Goal: Information Seeking & Learning: Learn about a topic

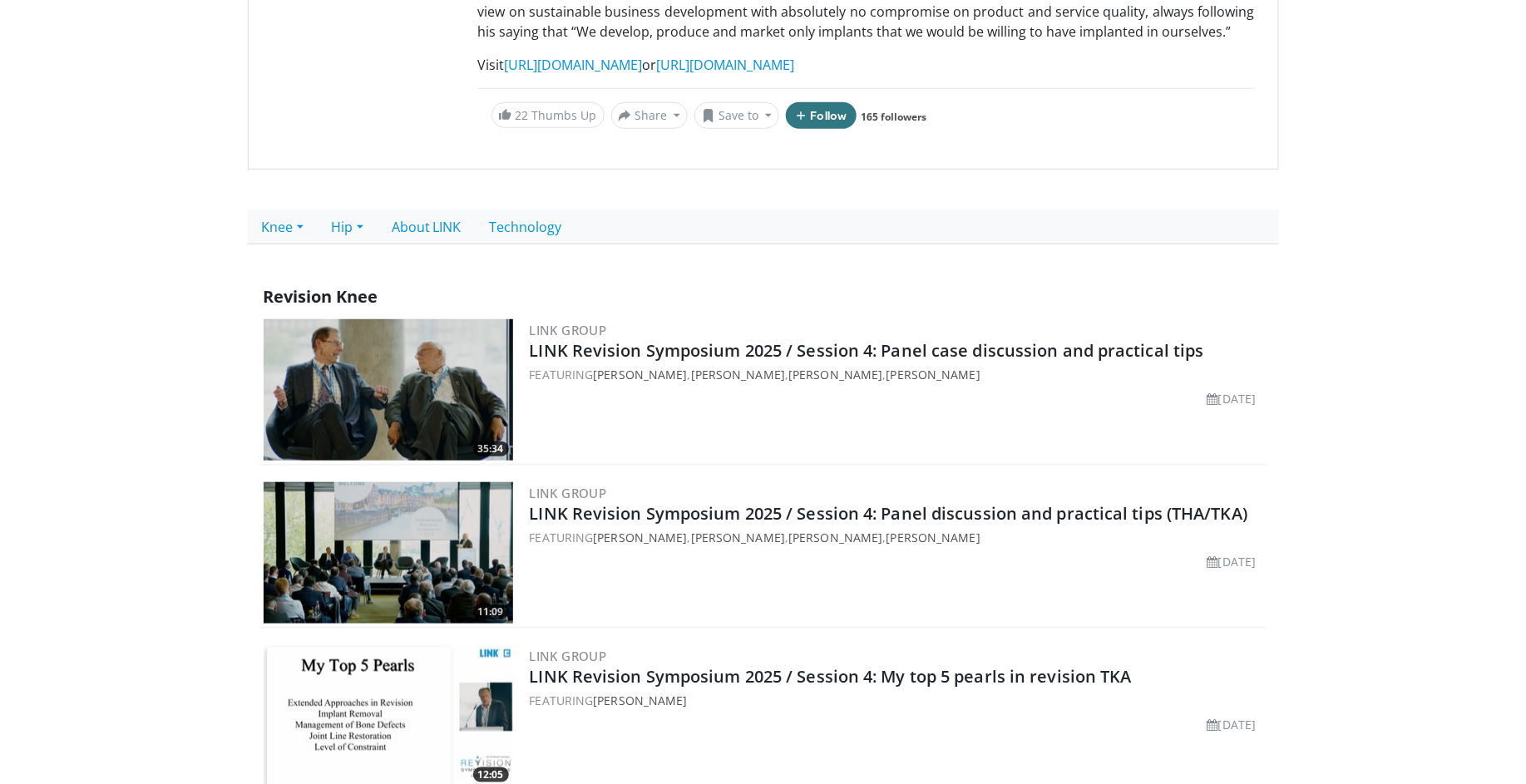
scroll to position [131, 0]
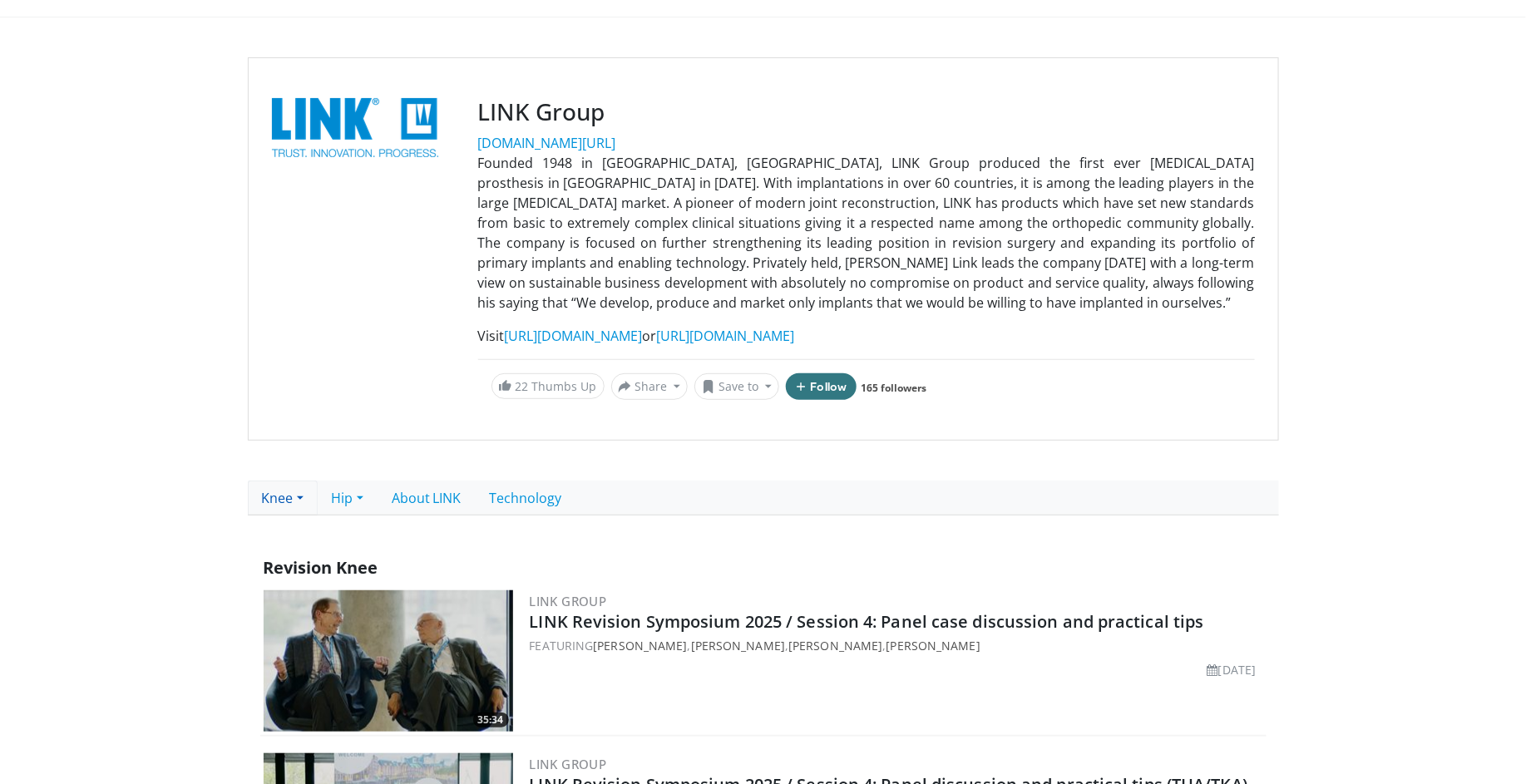
click at [296, 506] on link "Knee" at bounding box center [283, 498] width 70 height 35
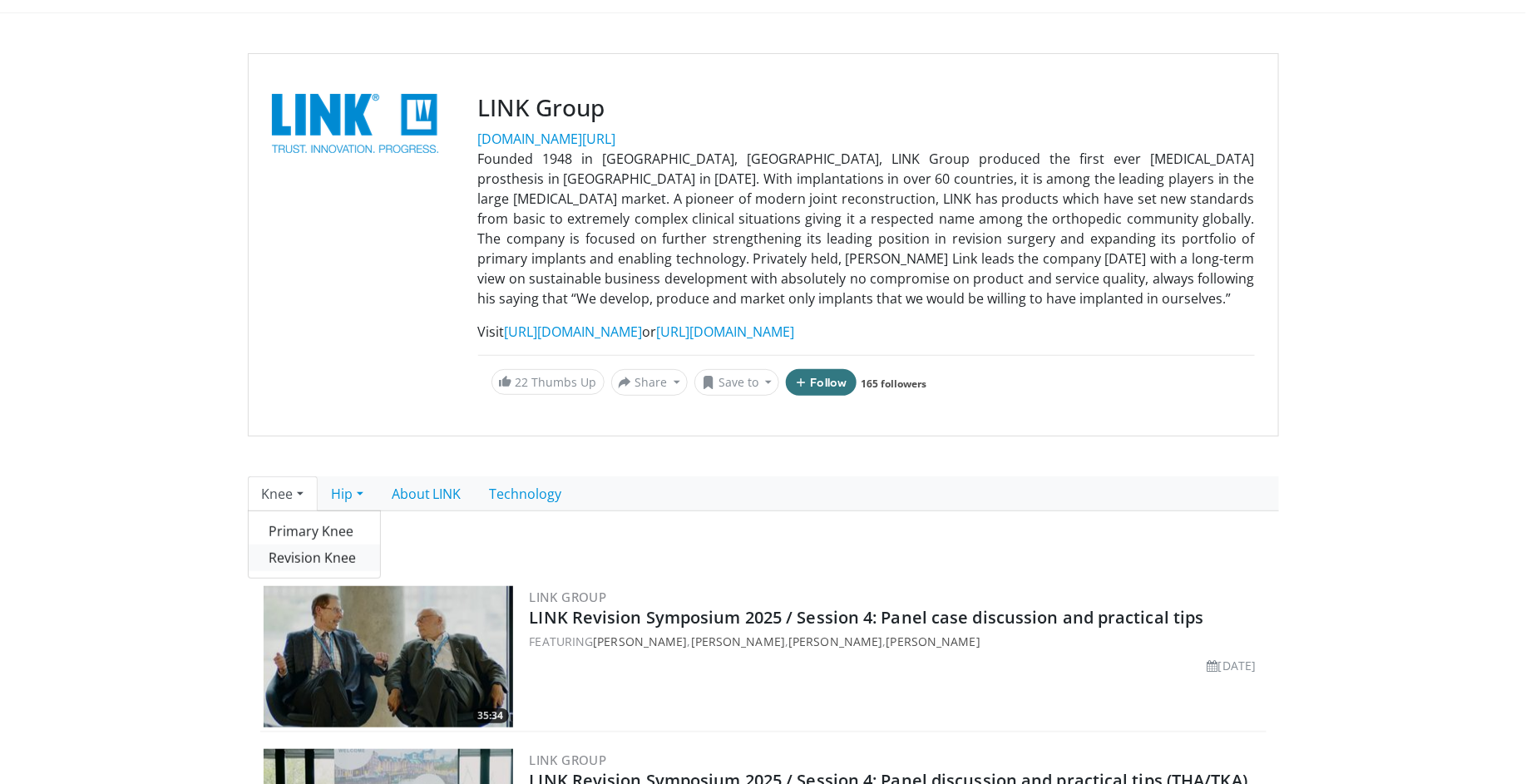
click at [339, 567] on link "Revision Knee" at bounding box center [314, 557] width 132 height 27
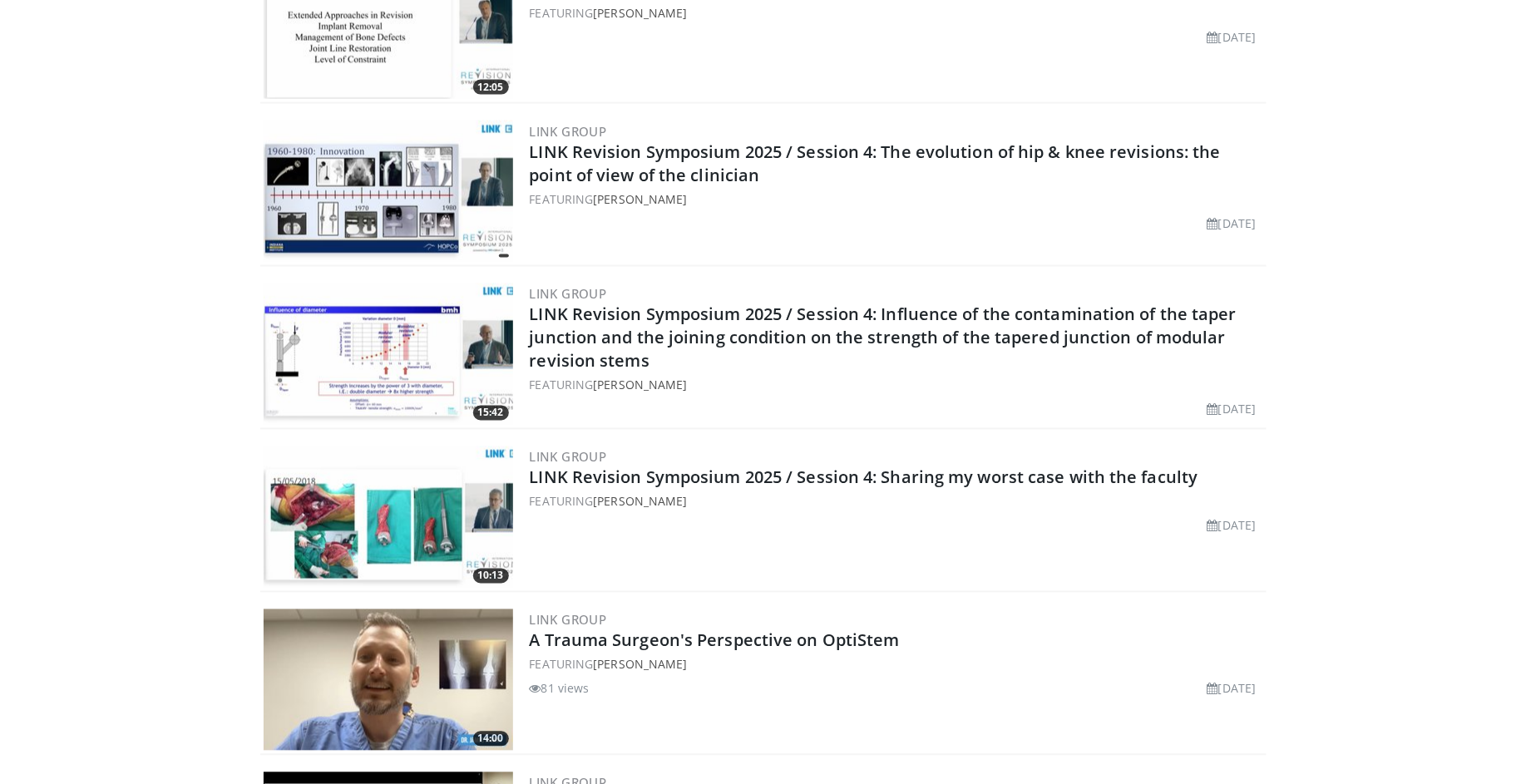
scroll to position [1085, 0]
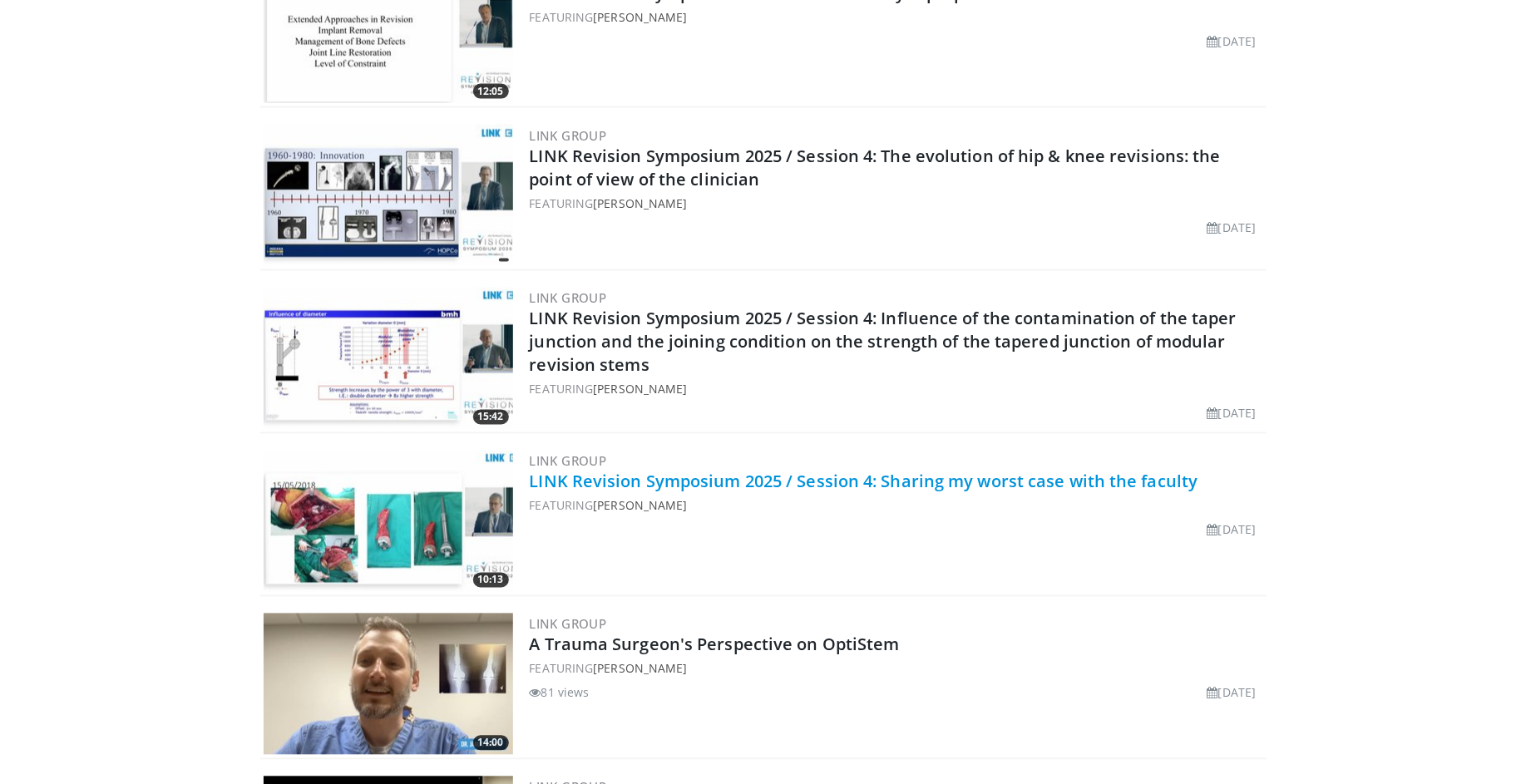
click at [976, 481] on link "LINK Revision Symposium 2025 / Session 4: Sharing my worst case with the faculty" at bounding box center [864, 482] width 669 height 22
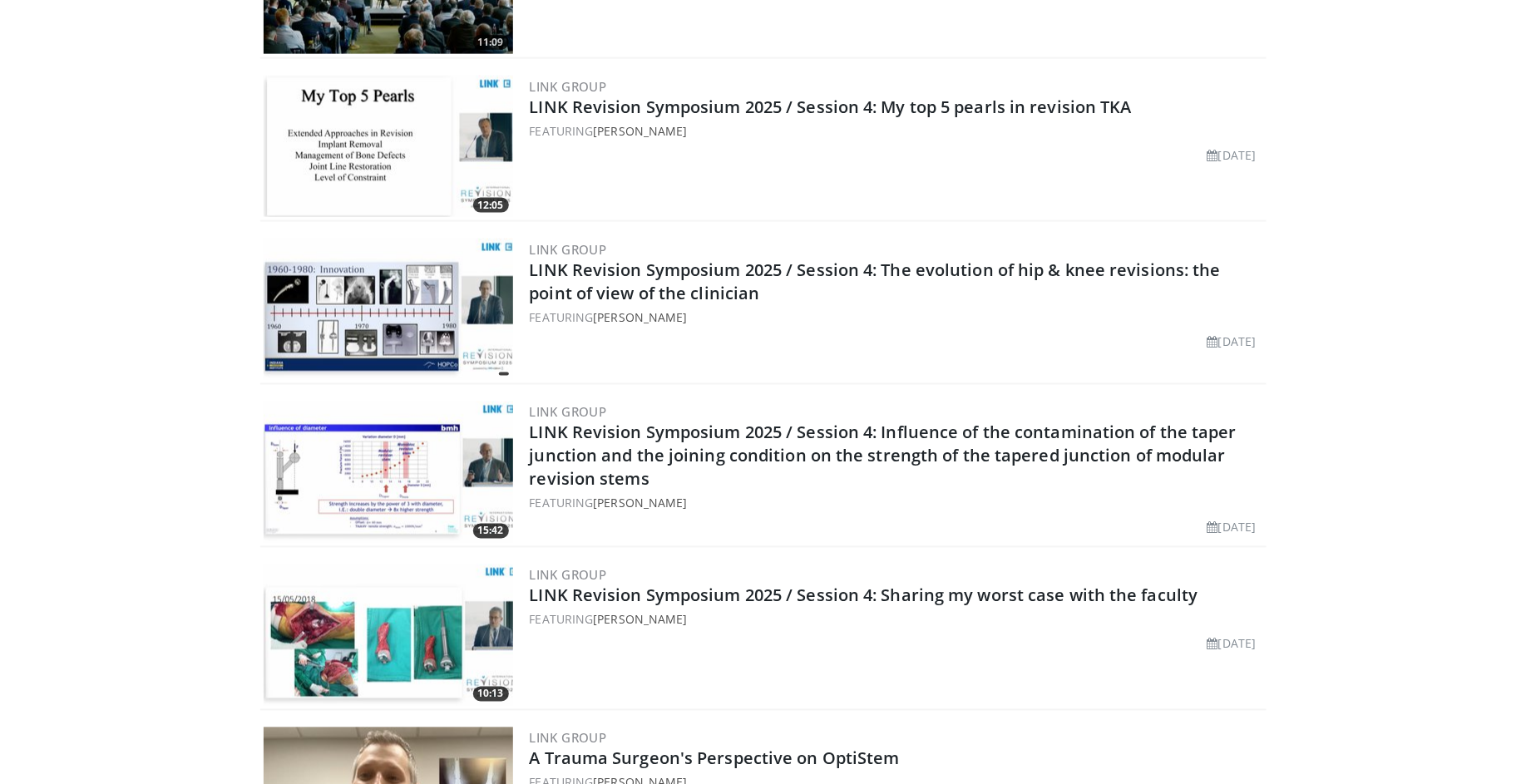
scroll to position [954, 0]
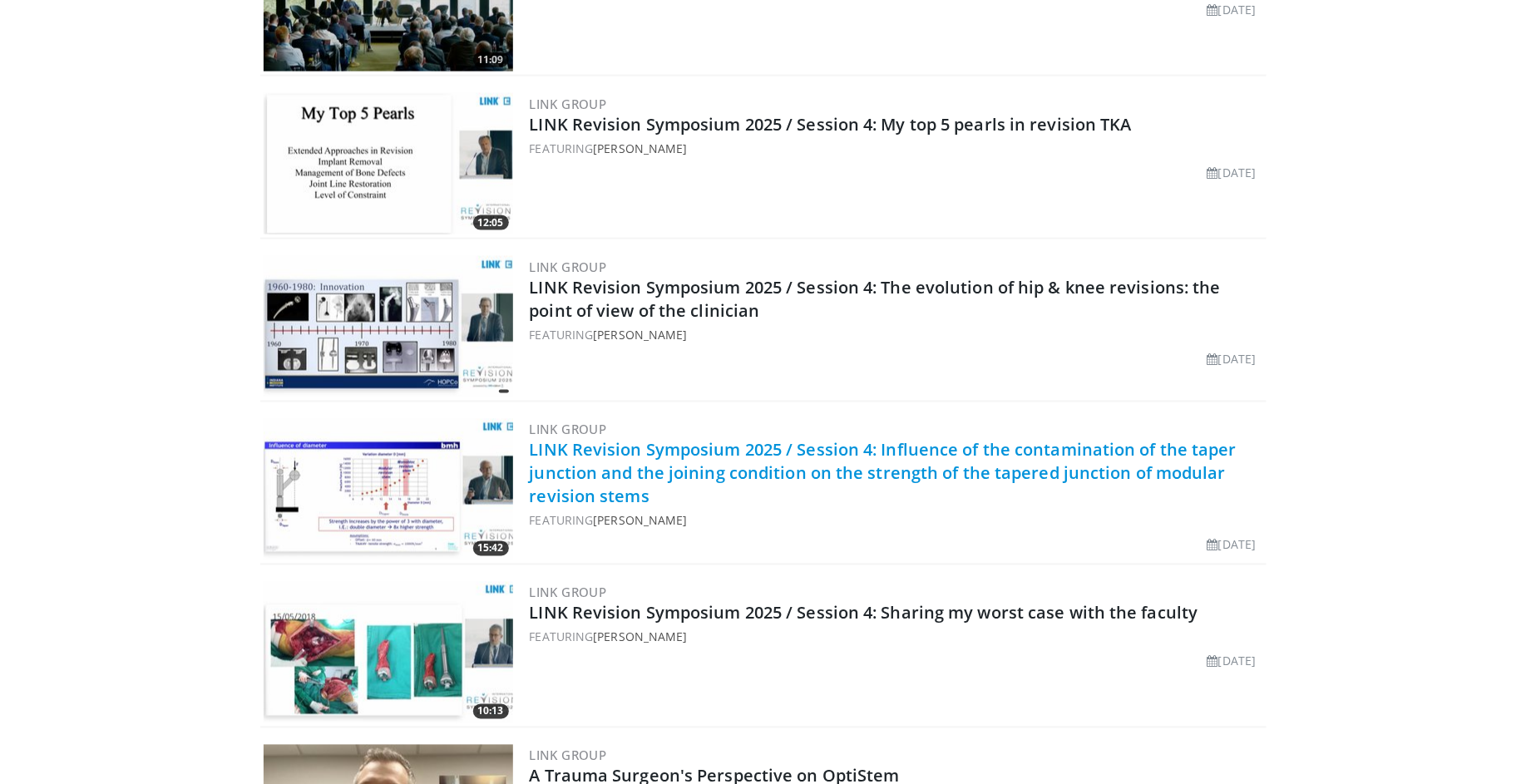
click at [985, 474] on link "LINK Revision Symposium 2025 / Session 4: Influence of the contamination of the…" at bounding box center [884, 474] width 708 height 69
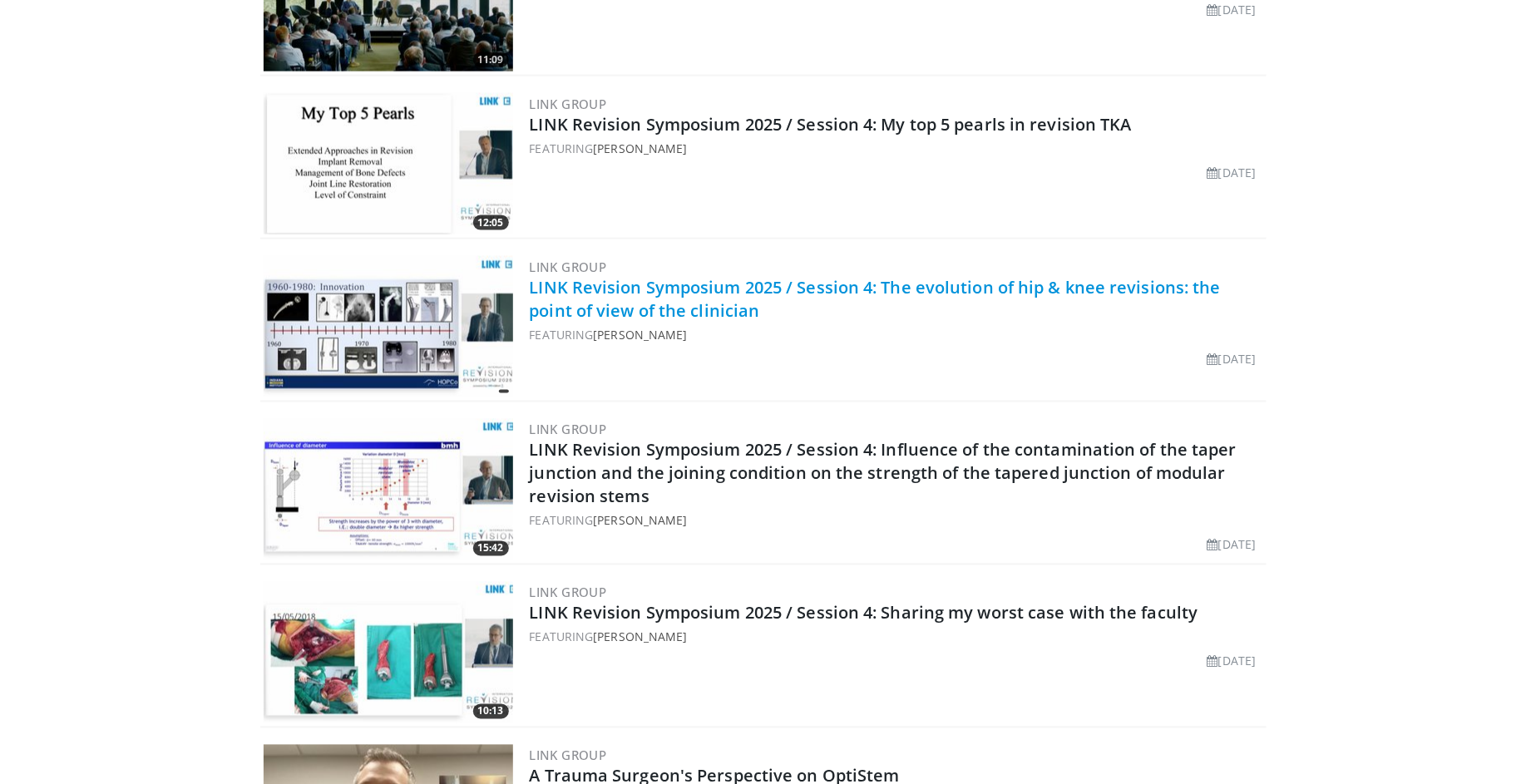
click at [824, 279] on link "LINK Revision Symposium 2025 / Session 4: The evolution of hip & knee revisions…" at bounding box center [875, 299] width 691 height 46
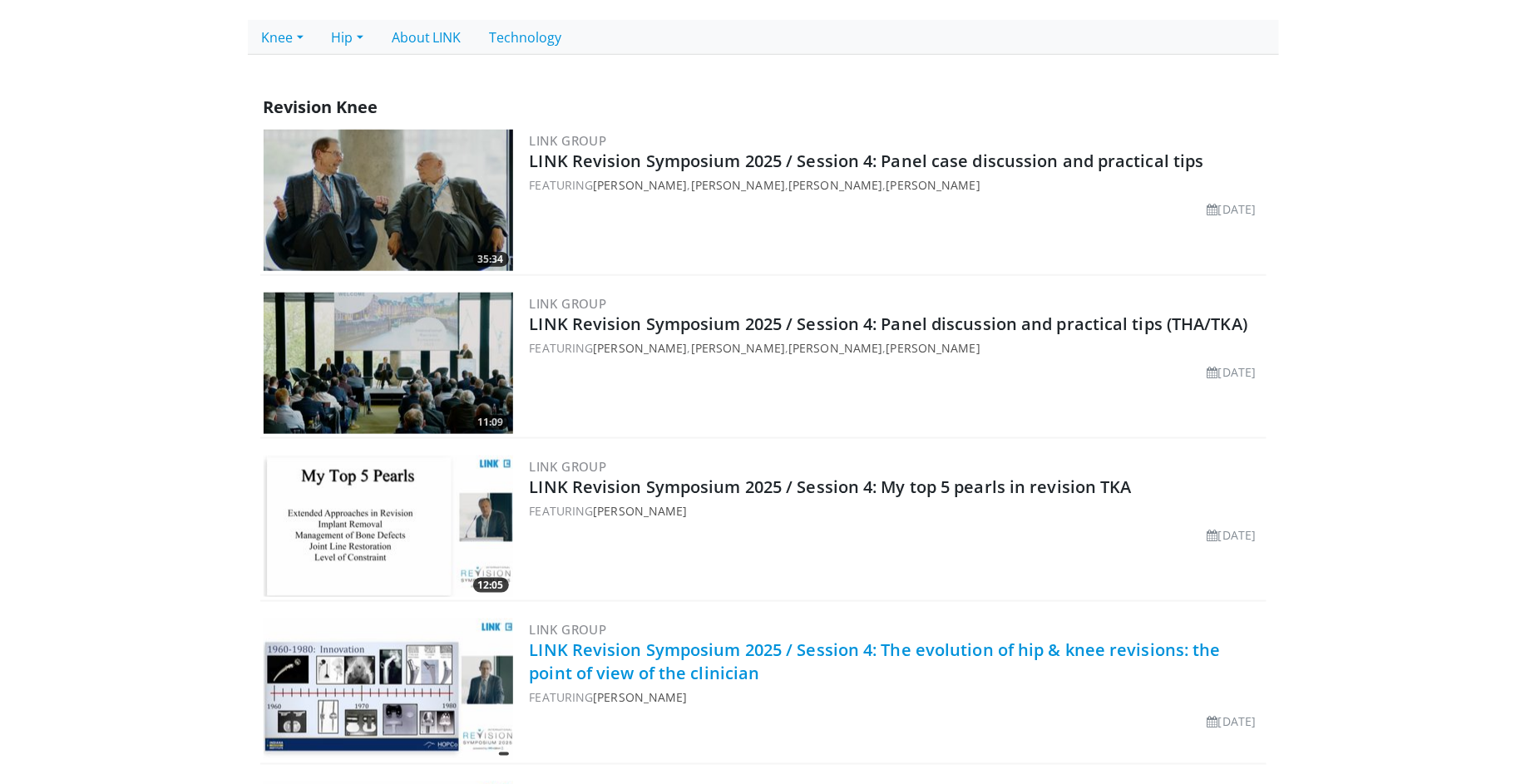
scroll to position [486, 0]
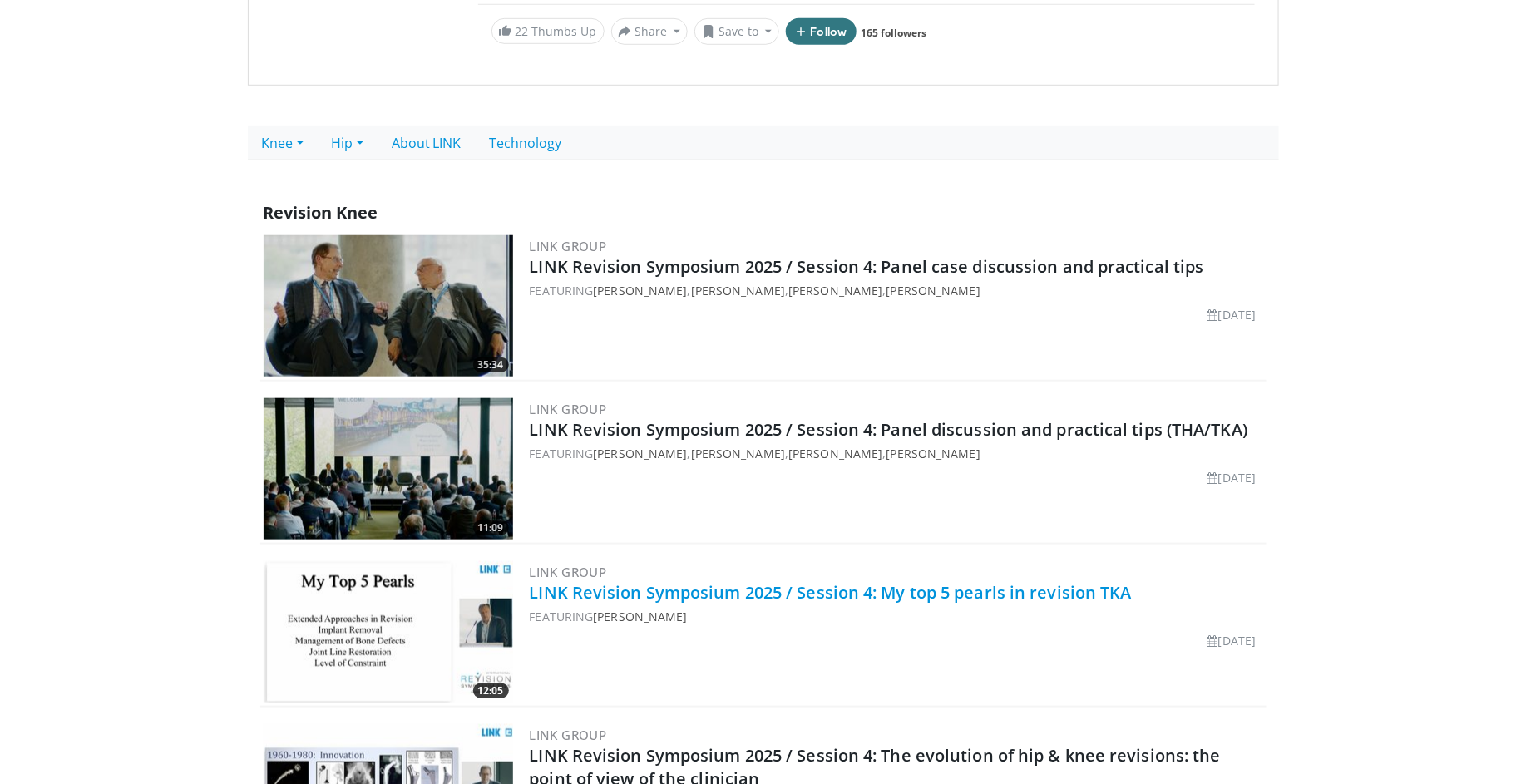
click at [968, 585] on link "LINK Revision Symposium 2025 / Session 4: My top 5 pearls in revision TKA" at bounding box center [830, 592] width 602 height 22
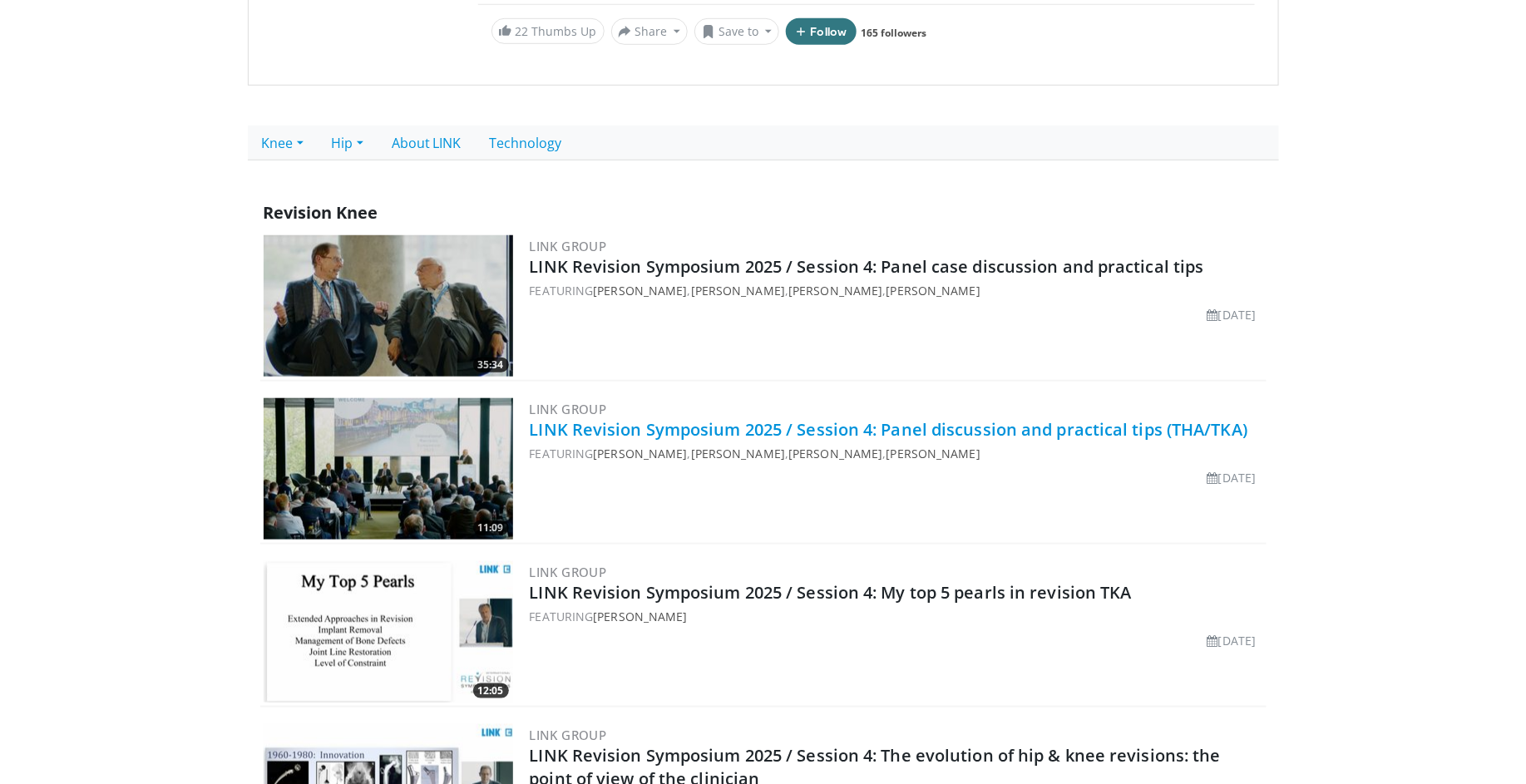
click at [918, 430] on link "LINK Revision Symposium 2025 / Session 4: Panel discussion and practical tips (…" at bounding box center [889, 429] width 719 height 22
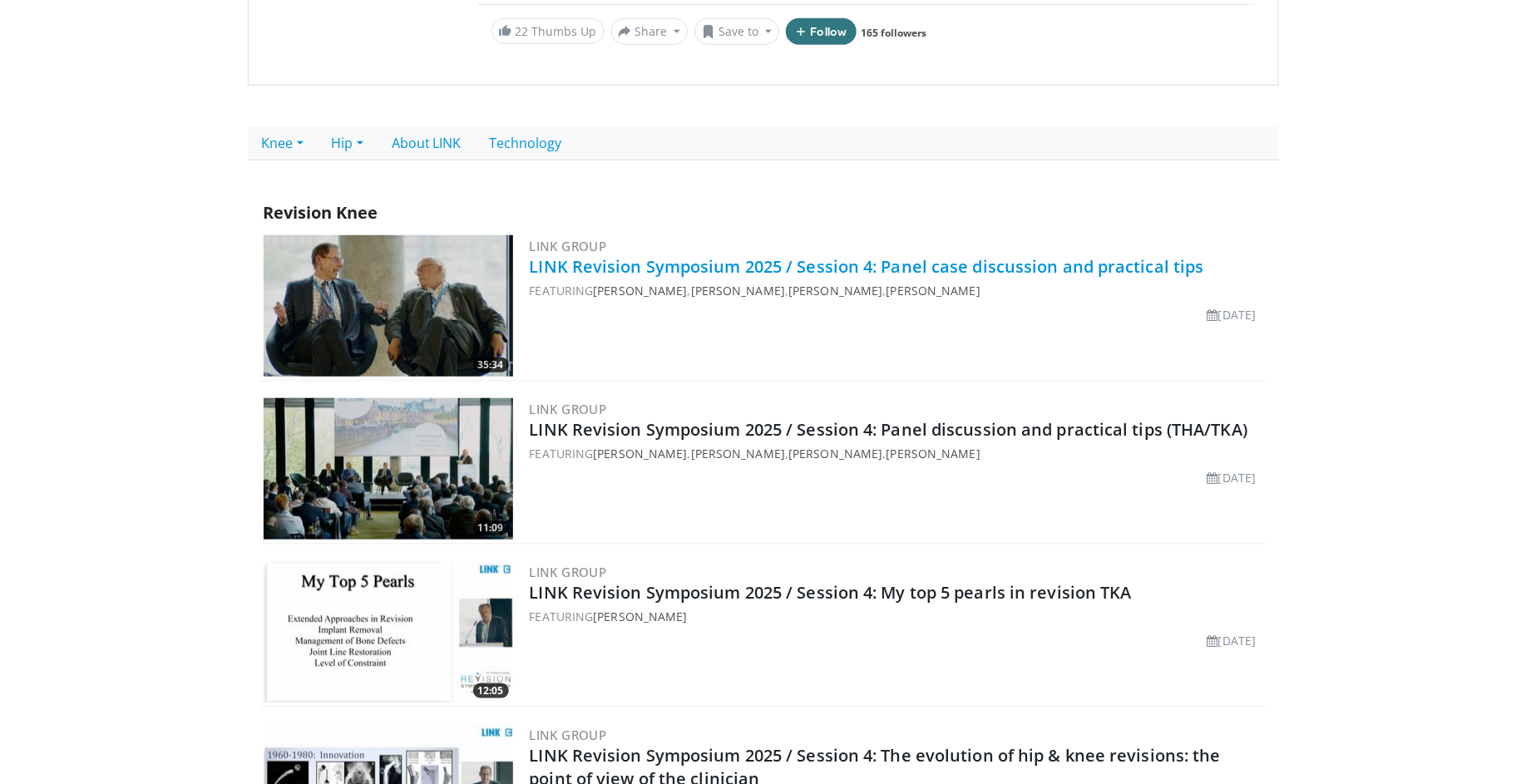
click at [831, 265] on link "LINK Revision Symposium 2025 / Session 4: Panel case discussion and practical t…" at bounding box center [867, 266] width 675 height 22
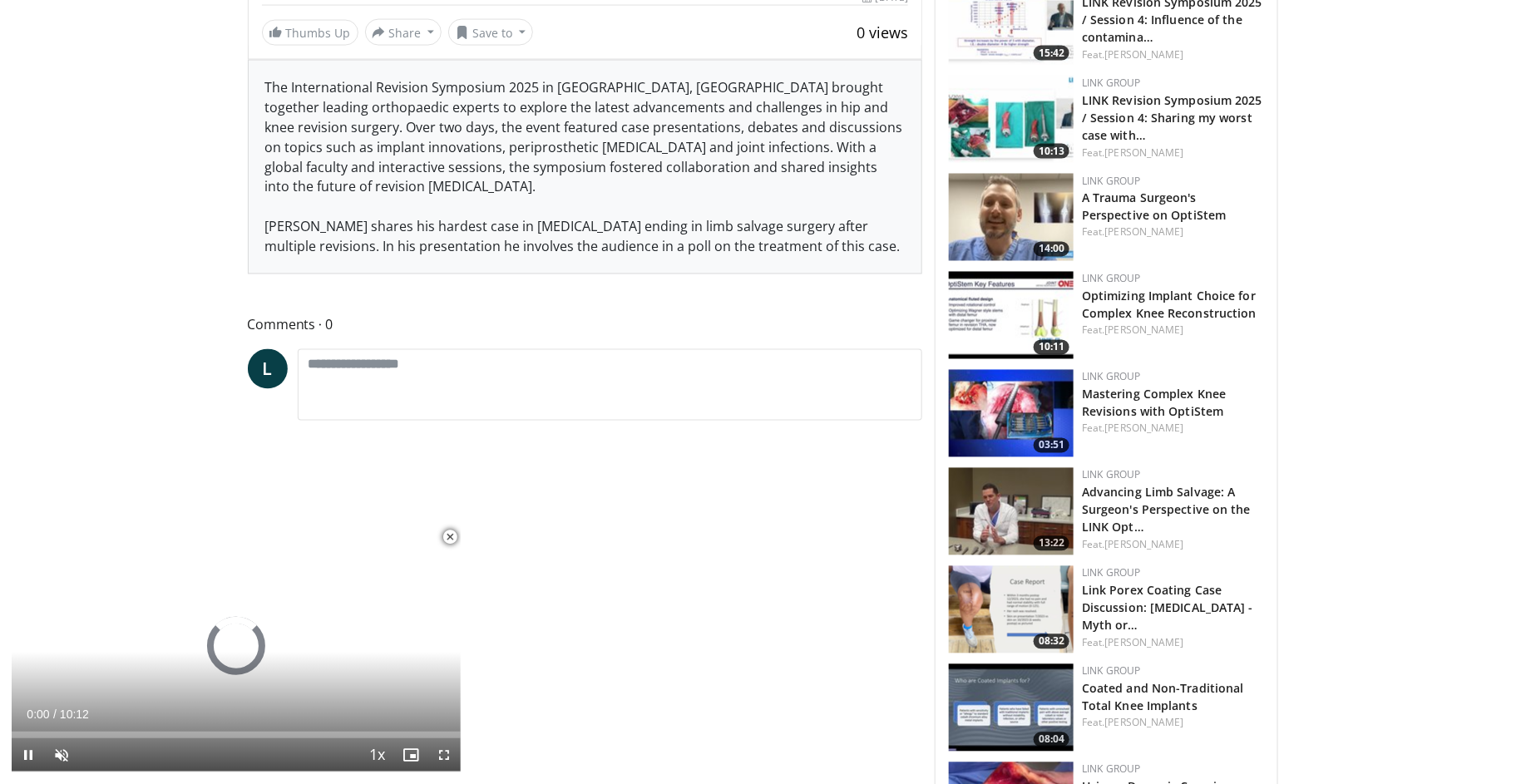
scroll to position [1206, 0]
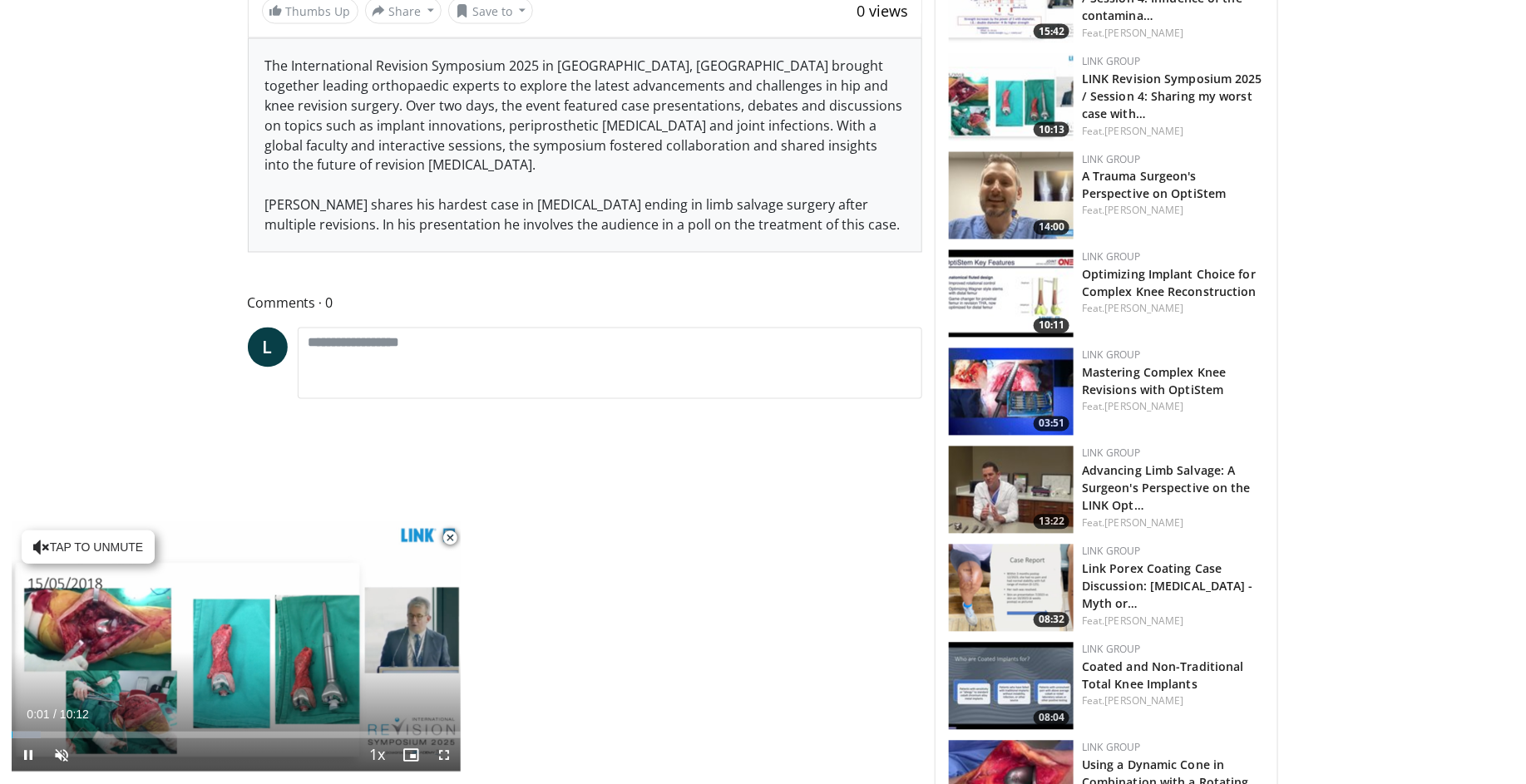
click at [450, 538] on span "Video Player" at bounding box center [450, 538] width 33 height 33
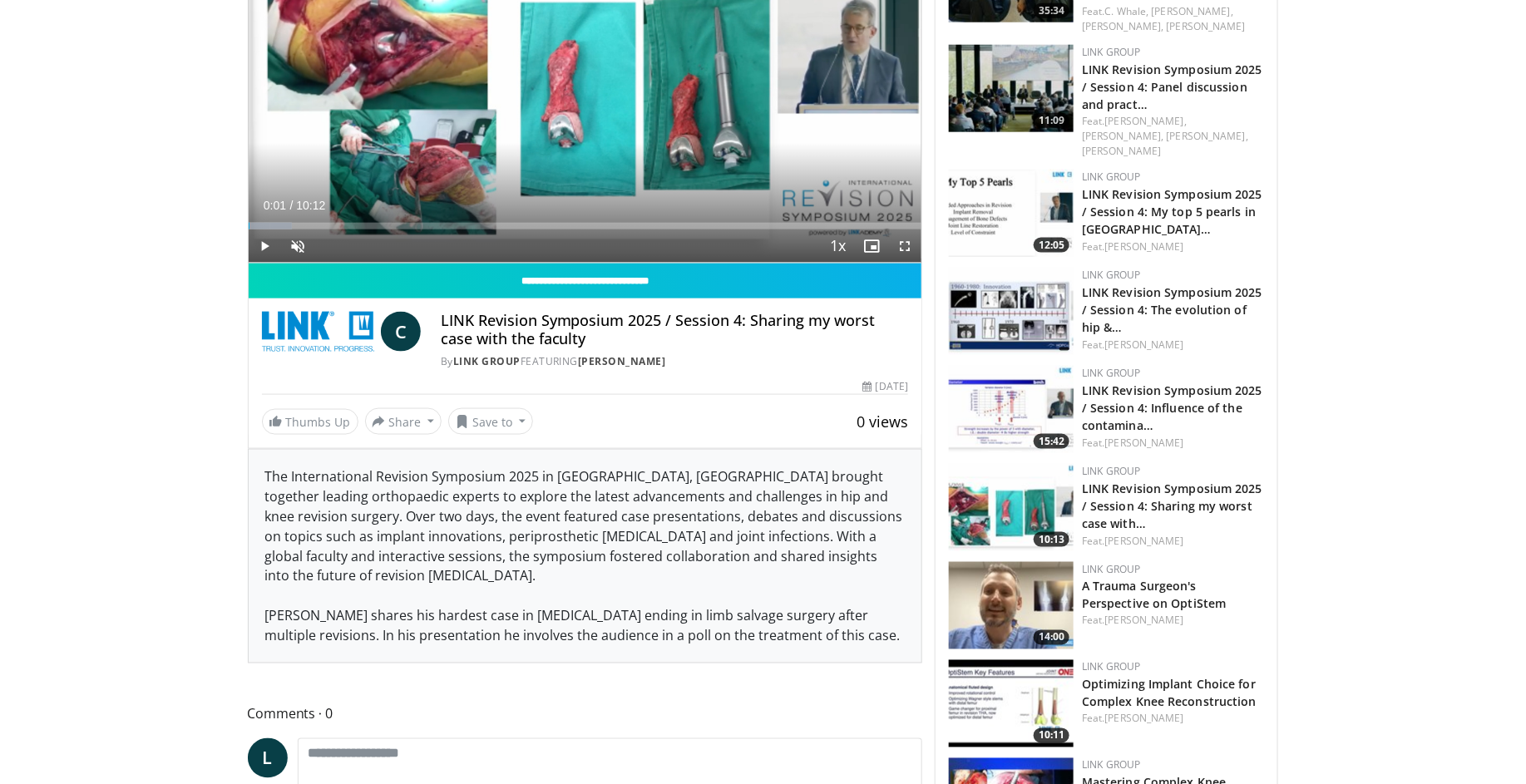
scroll to position [796, 0]
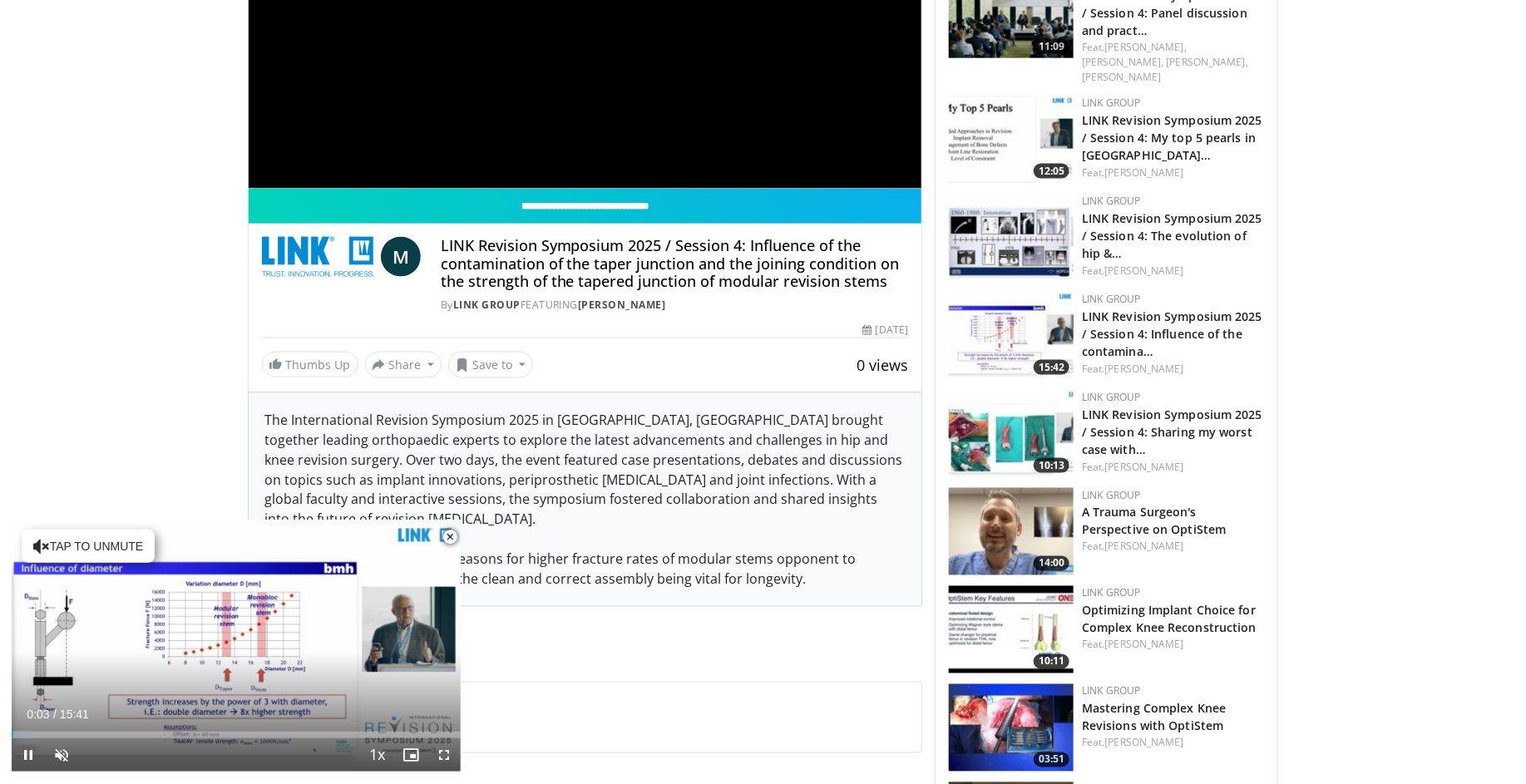
scroll to position [916, 0]
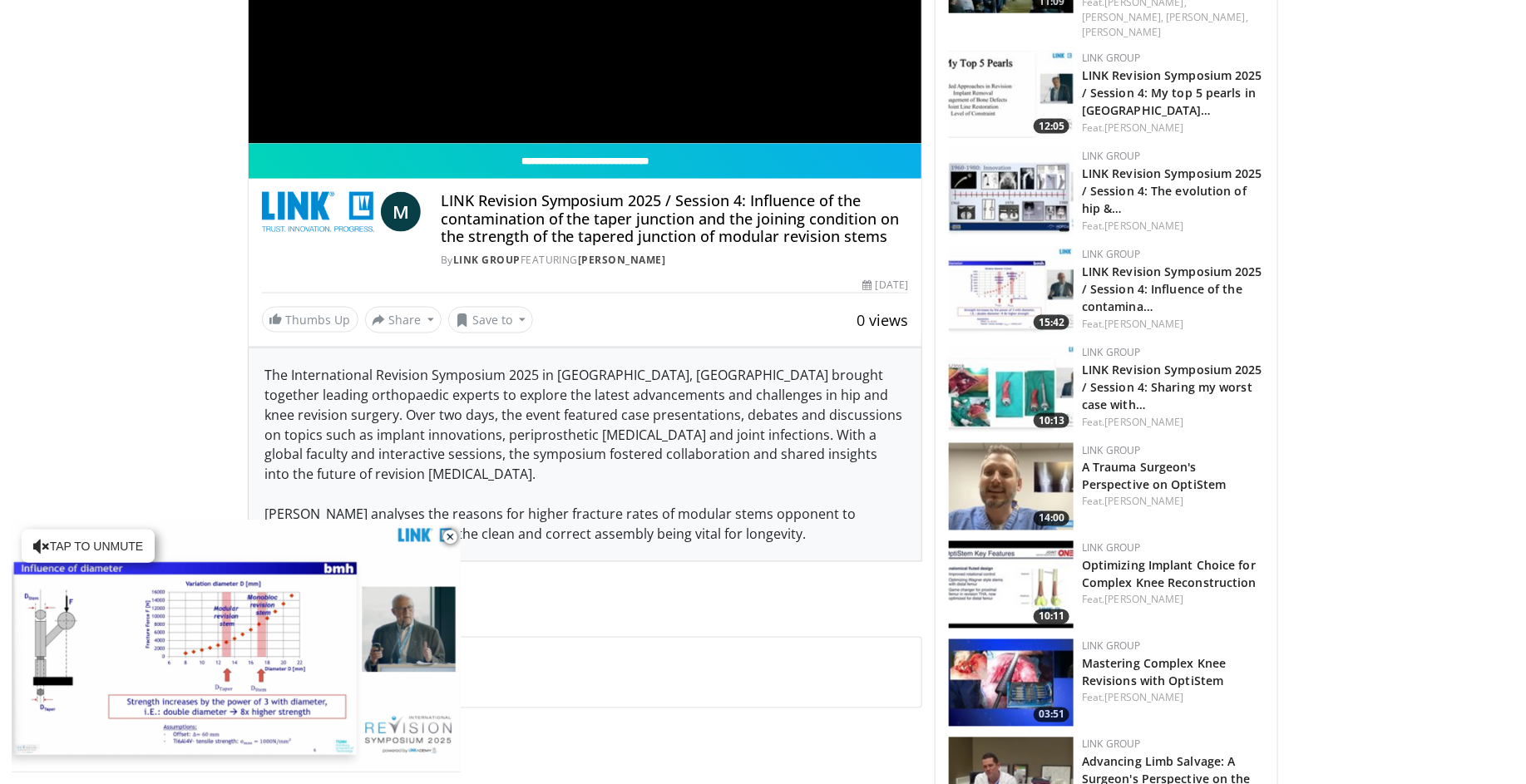
click at [462, 532] on div "The International Revision Symposium 2025 in Hamburg, Germany brought together …" at bounding box center [585, 454] width 674 height 213
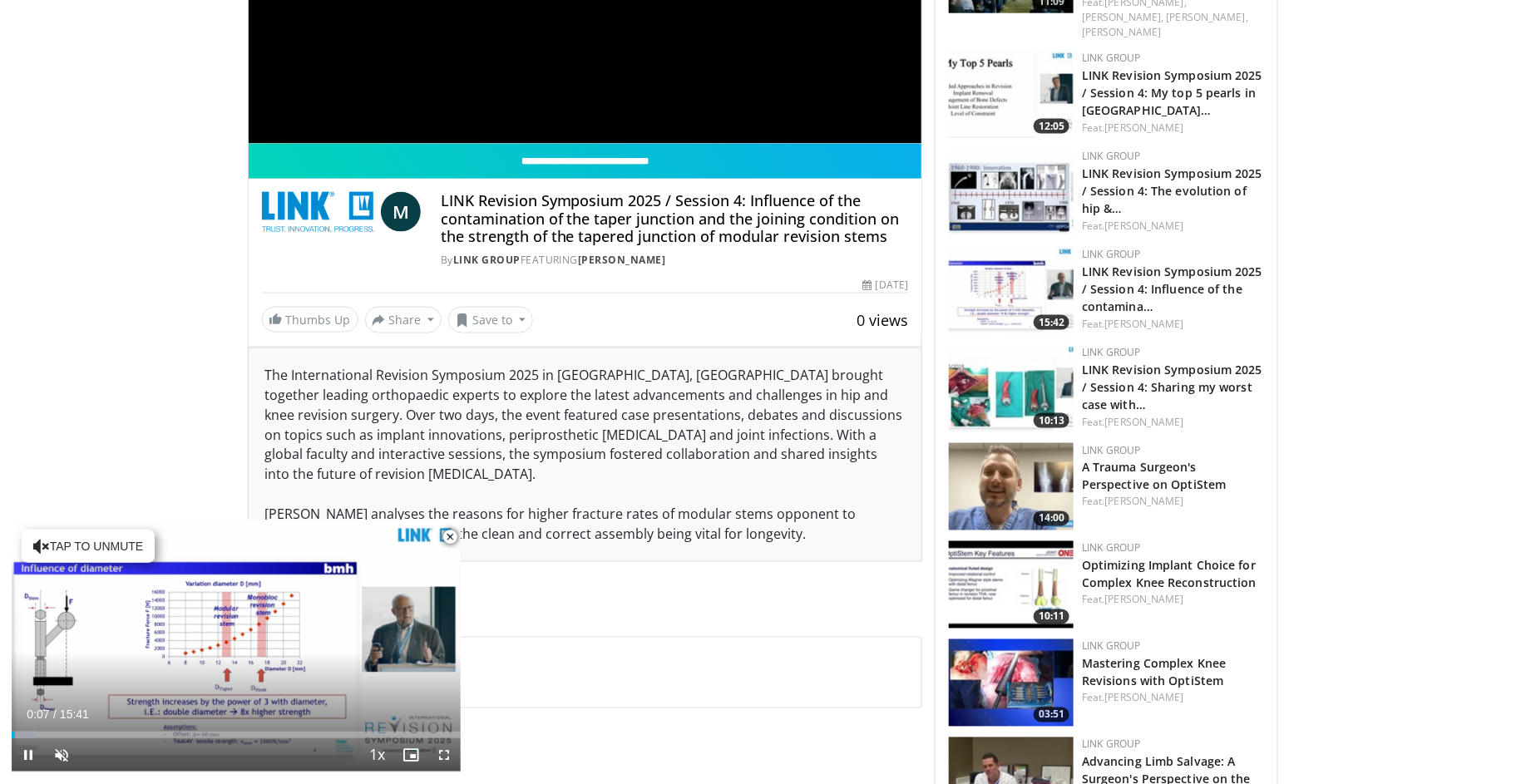
click at [457, 540] on span "Video Player" at bounding box center [450, 537] width 33 height 33
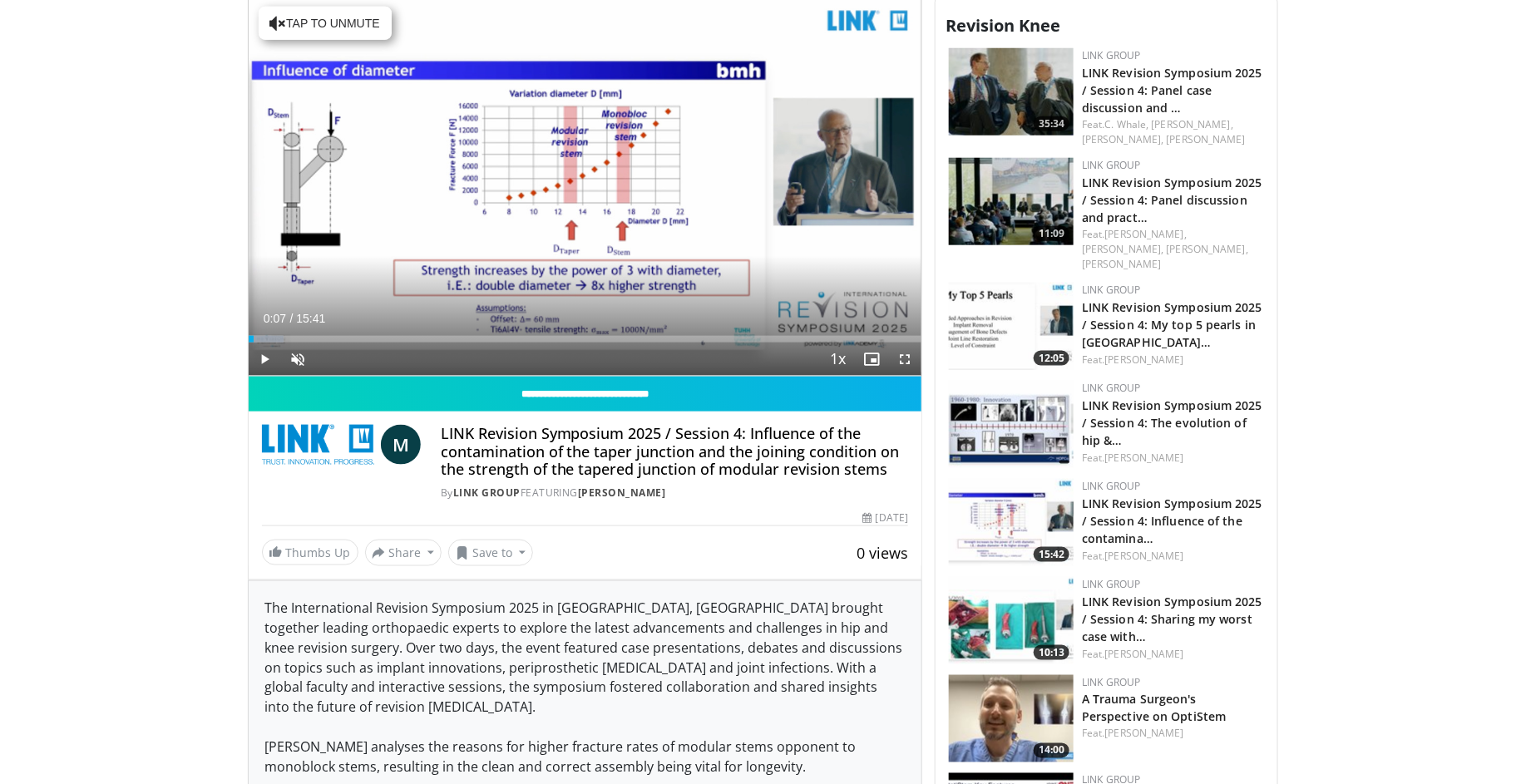
scroll to position [608, 0]
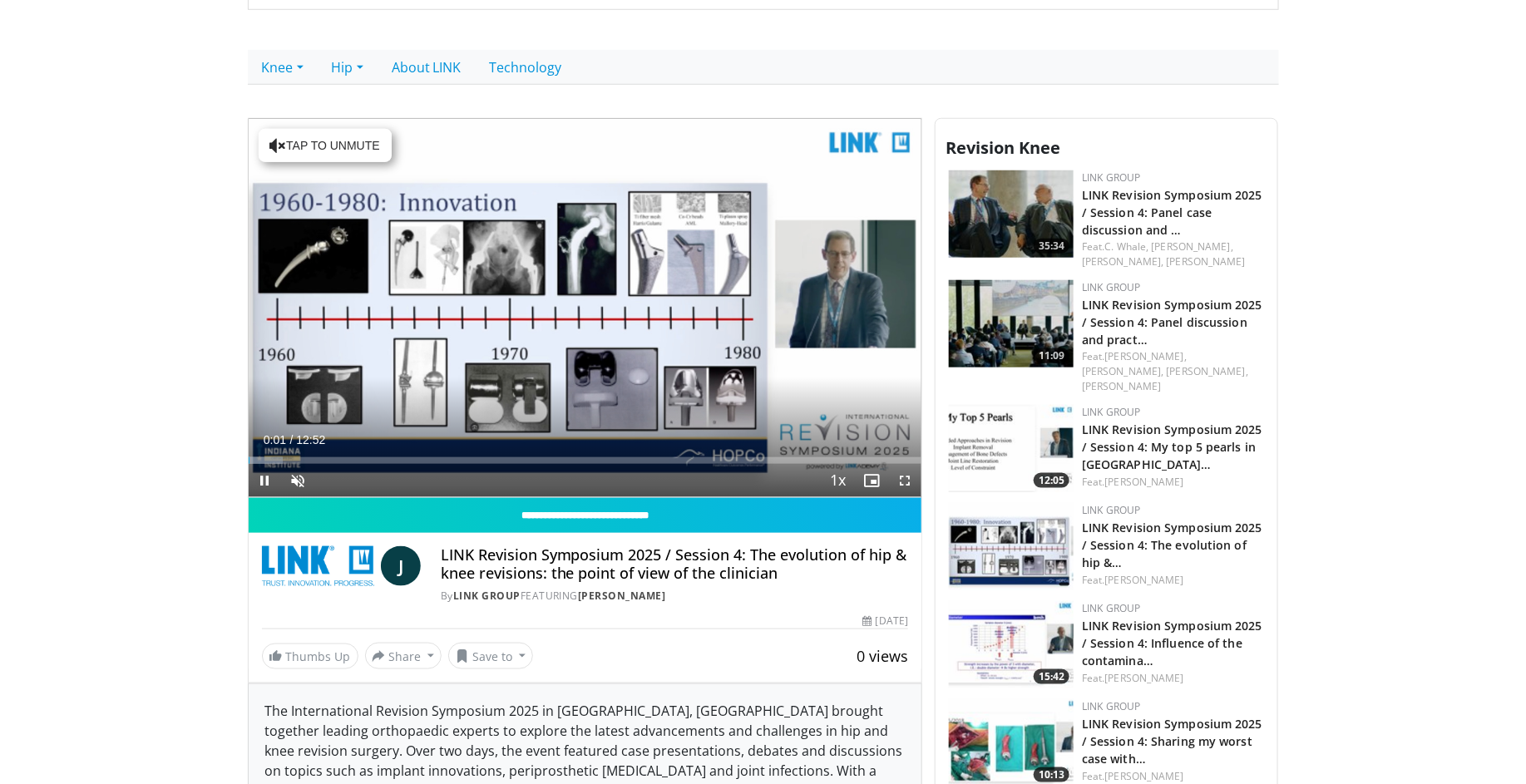
scroll to position [899, 0]
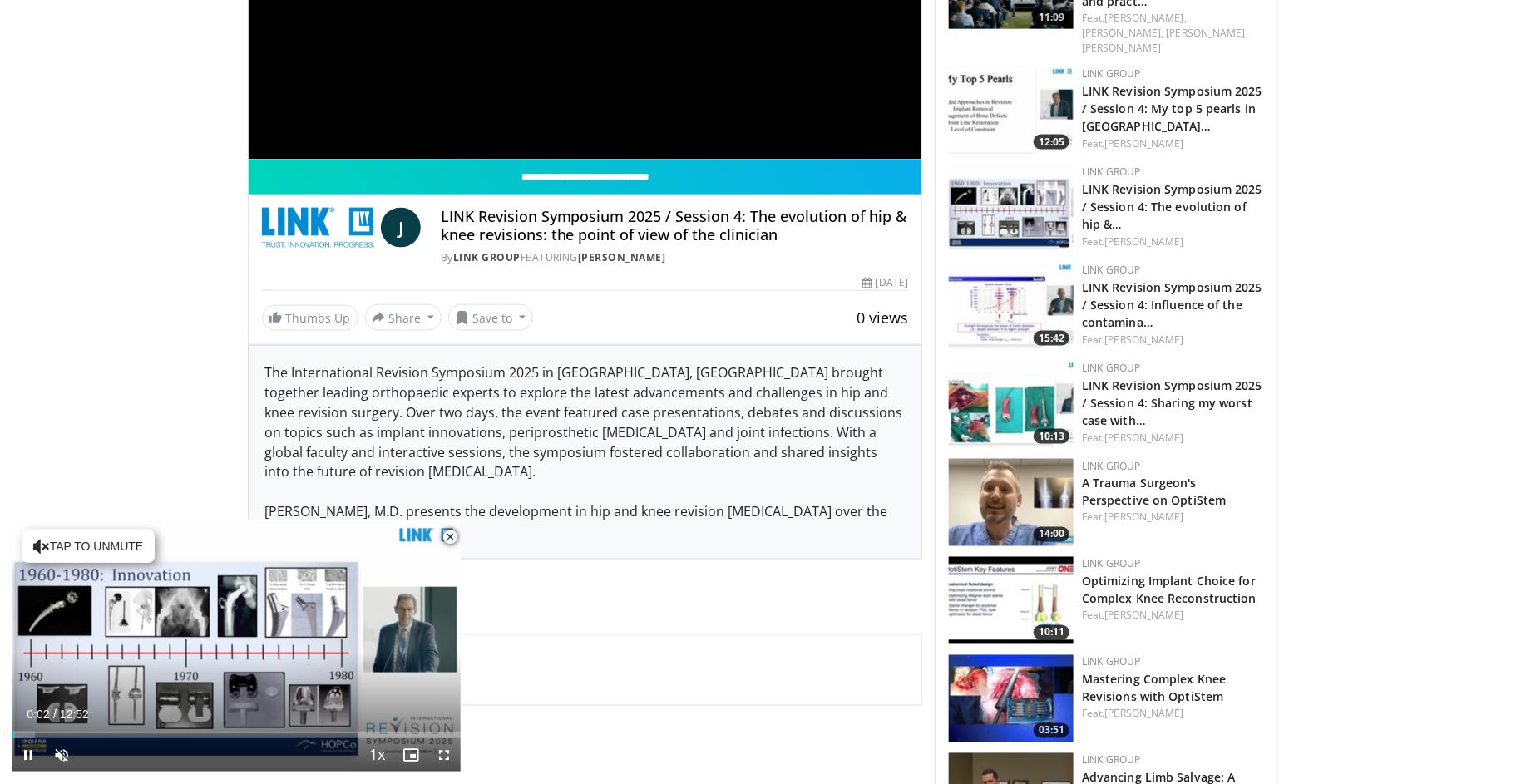
click at [451, 540] on span "Video Player" at bounding box center [450, 537] width 33 height 33
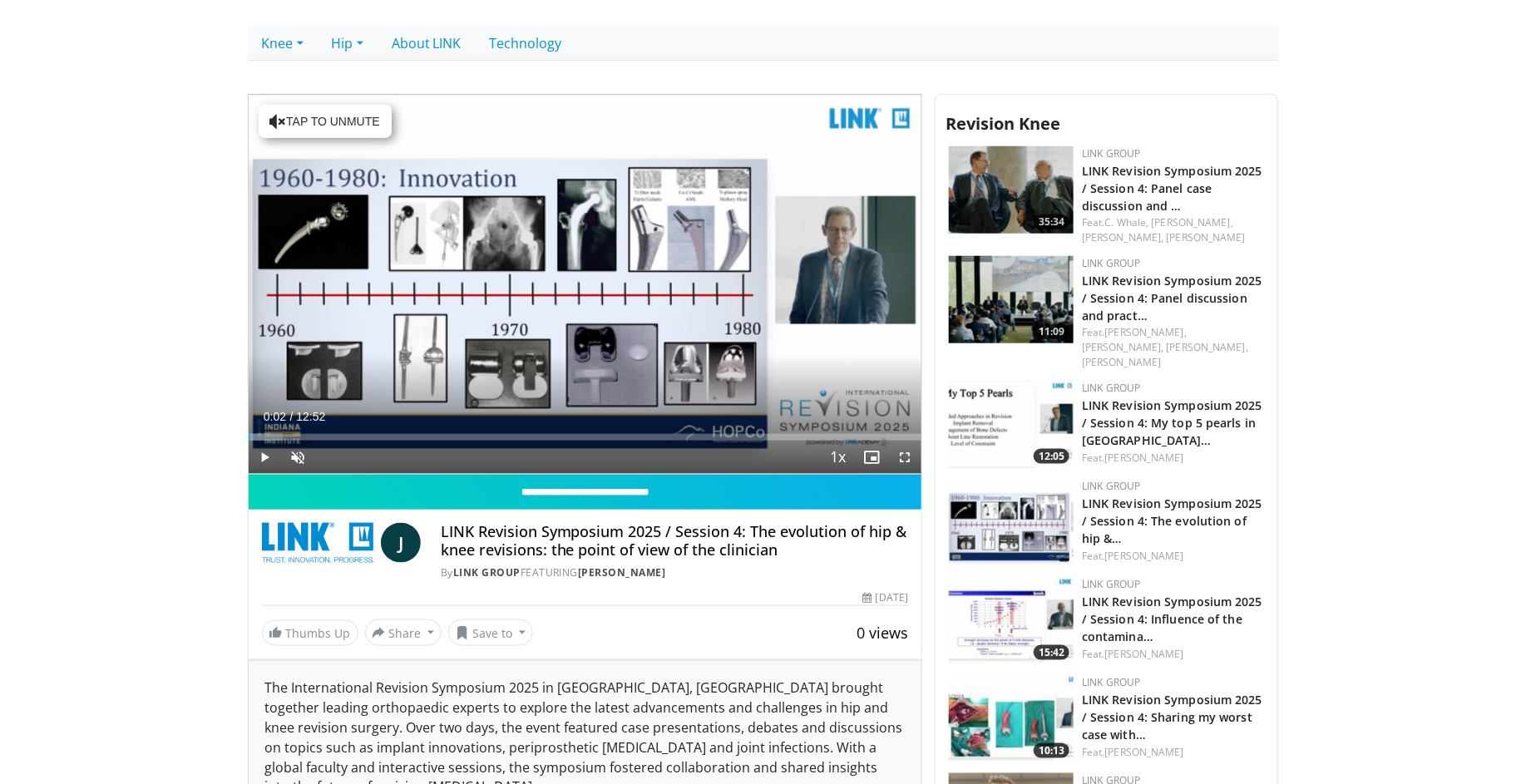
scroll to position [554, 0]
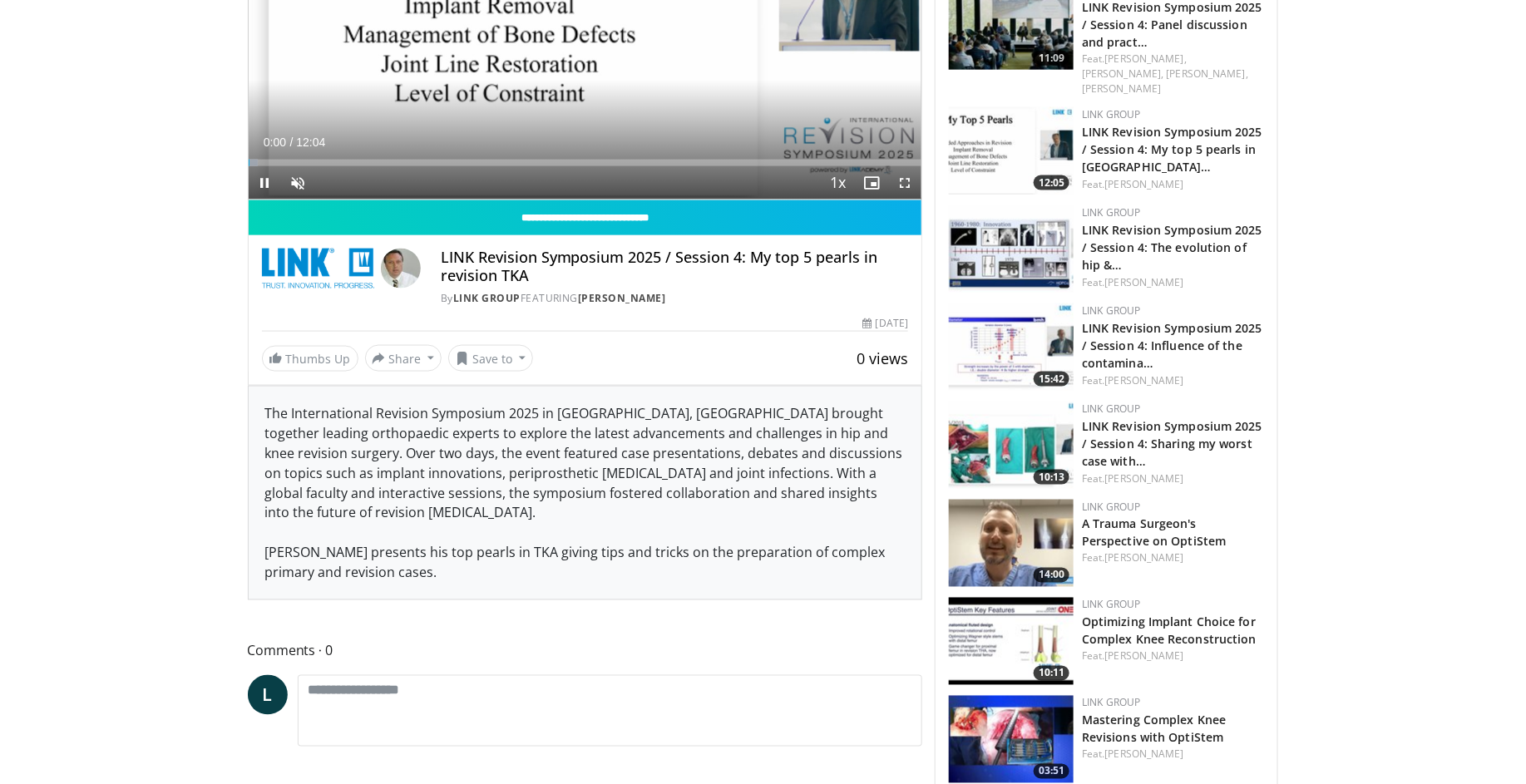
scroll to position [913, 0]
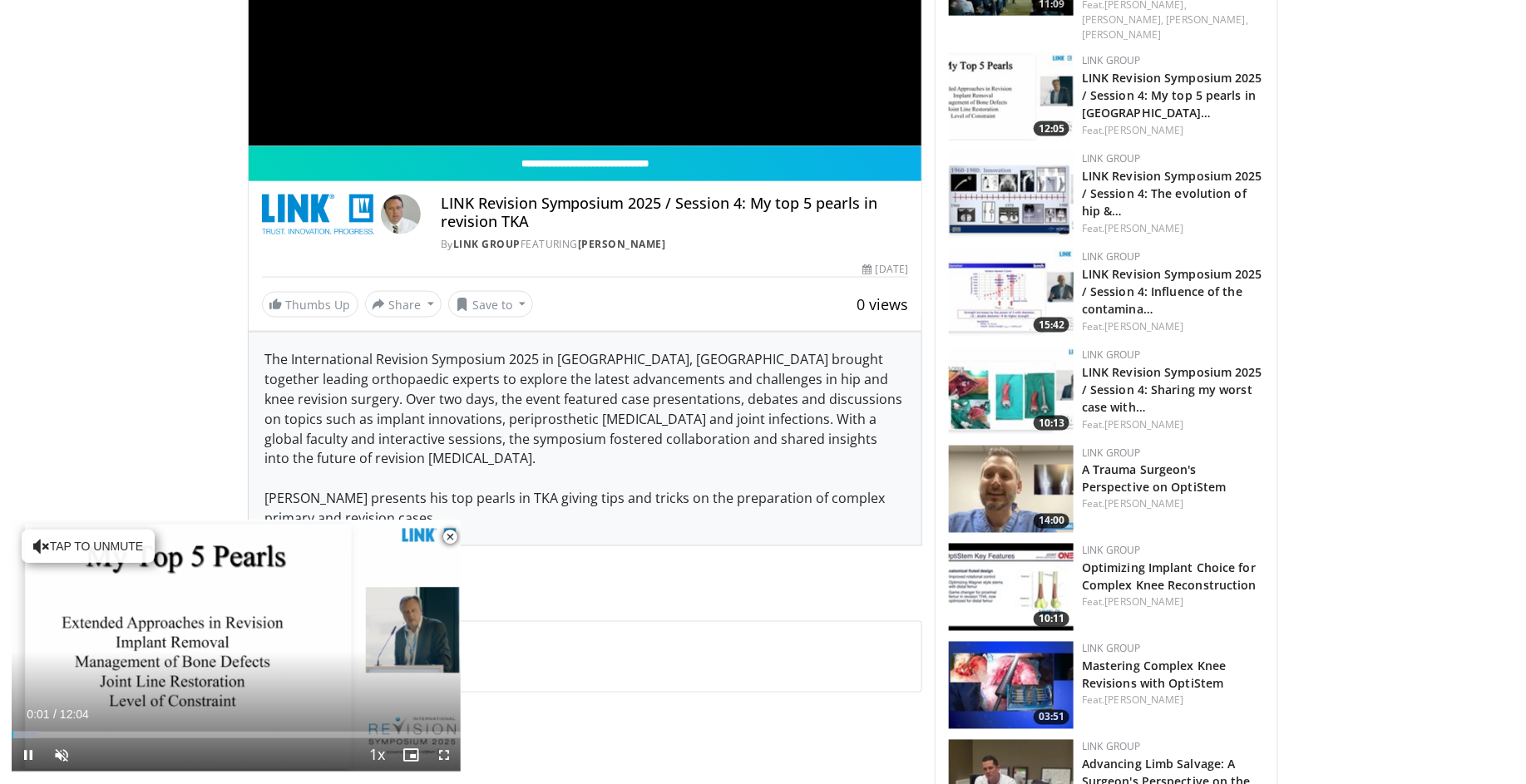
click at [447, 539] on span "Video Player" at bounding box center [450, 537] width 33 height 33
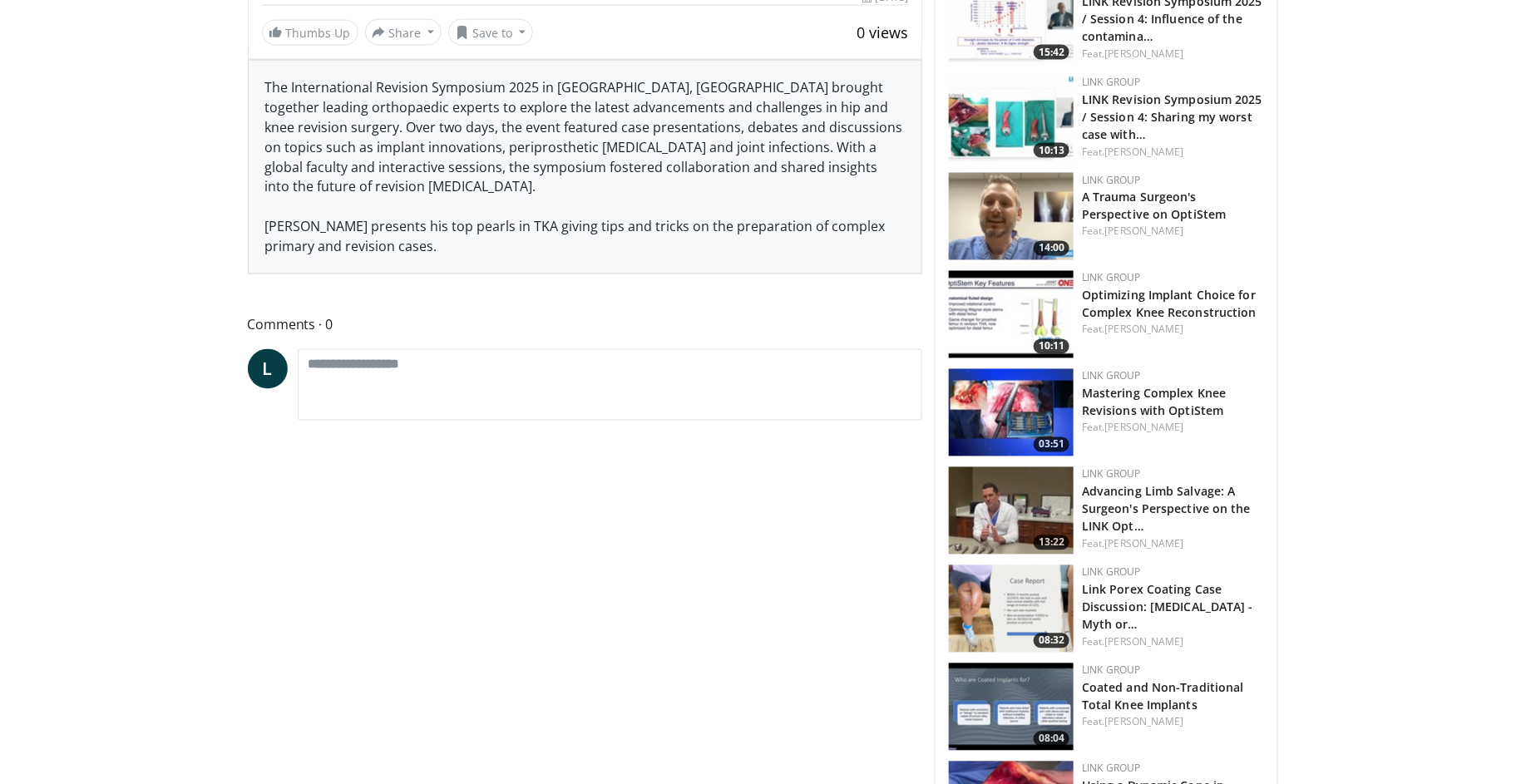
scroll to position [1182, 0]
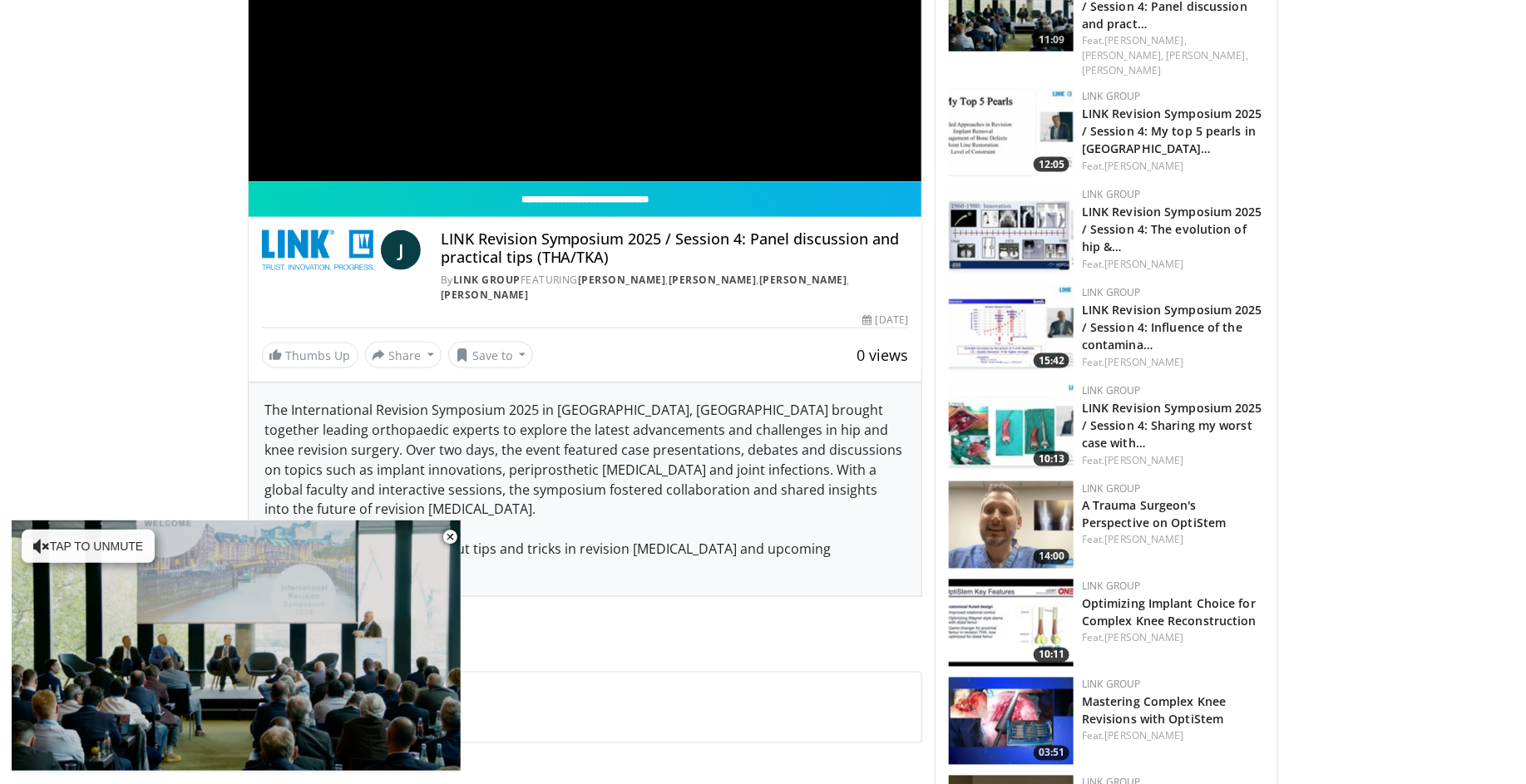
scroll to position [876, 0]
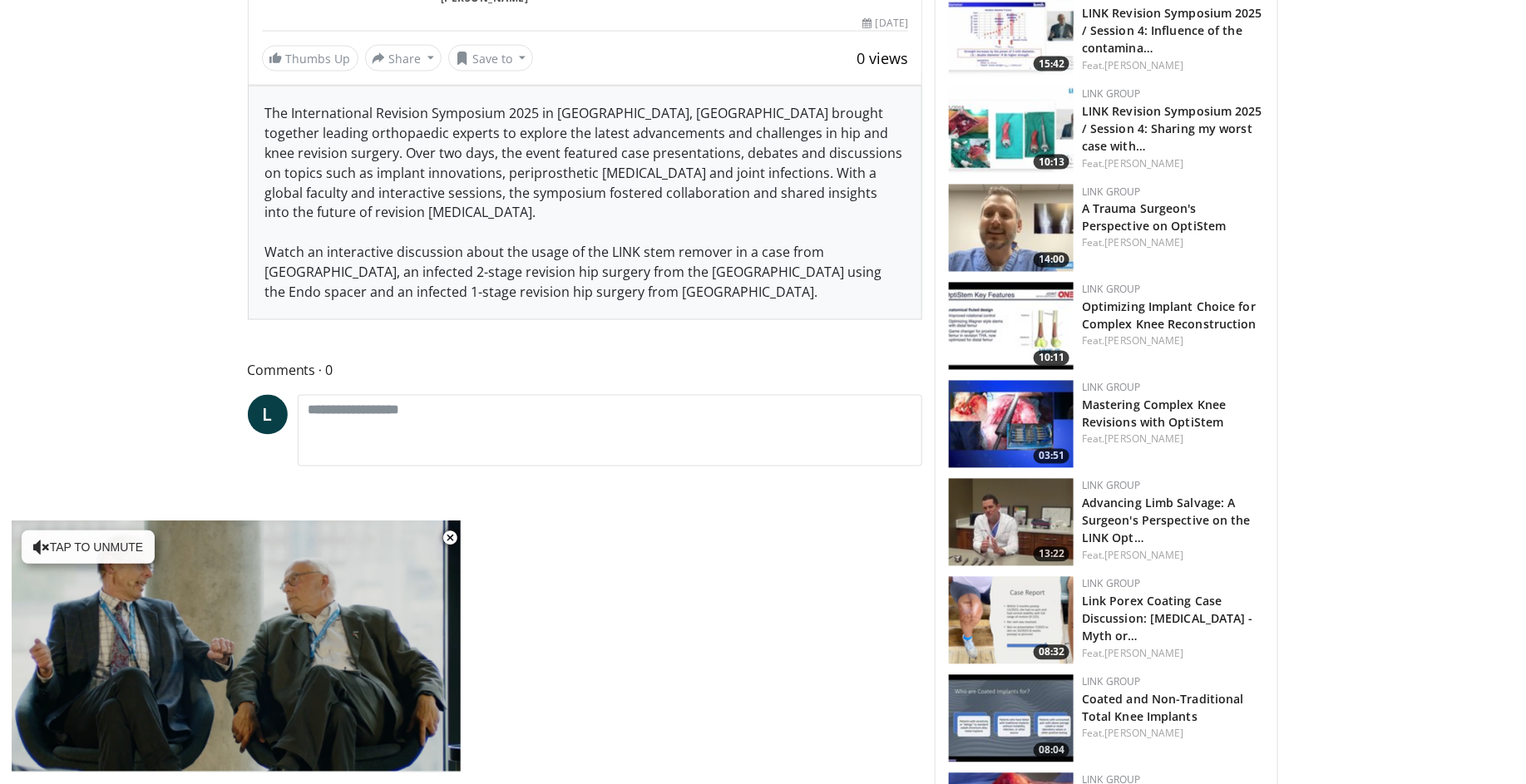
scroll to position [996, 0]
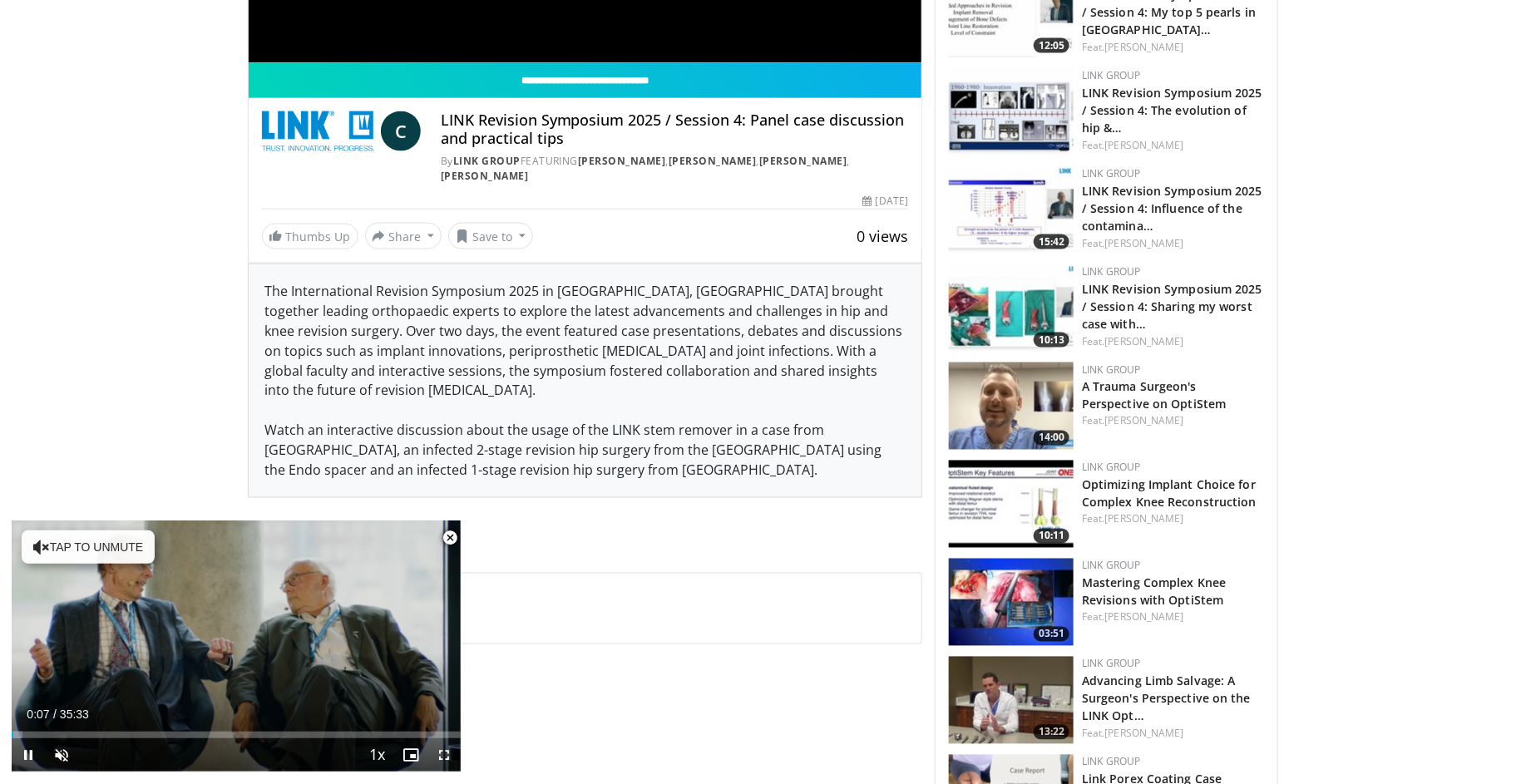
click at [450, 536] on span "Video Player" at bounding box center [450, 538] width 33 height 33
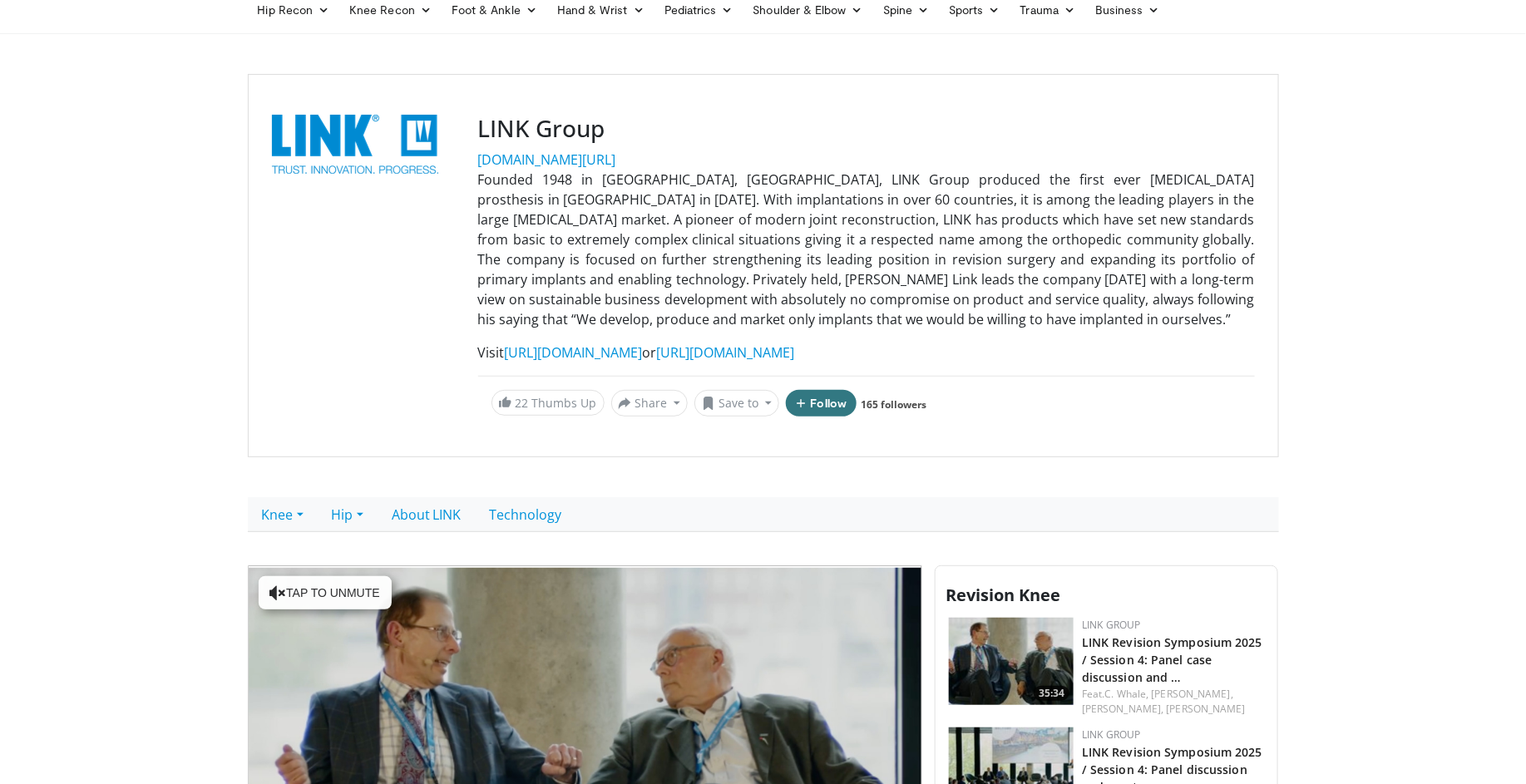
scroll to position [113, 0]
click at [352, 513] on link "Hip" at bounding box center [347, 516] width 60 height 35
click at [376, 572] on link "Revision Hip" at bounding box center [384, 579] width 132 height 27
click at [276, 522] on link "Knee" at bounding box center [283, 516] width 70 height 35
click at [286, 569] on link "Revision Knee" at bounding box center [314, 579] width 132 height 27
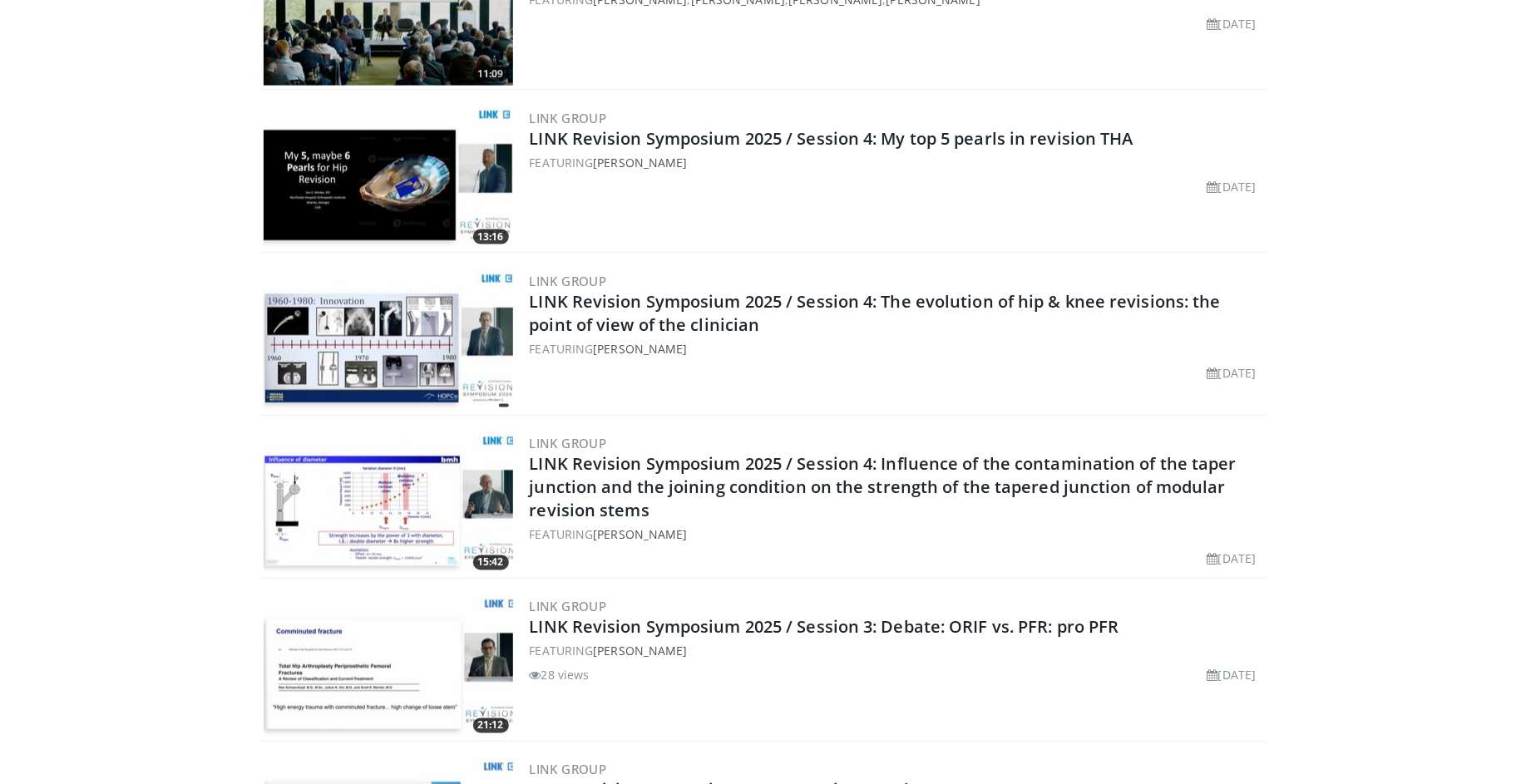
scroll to position [942, 0]
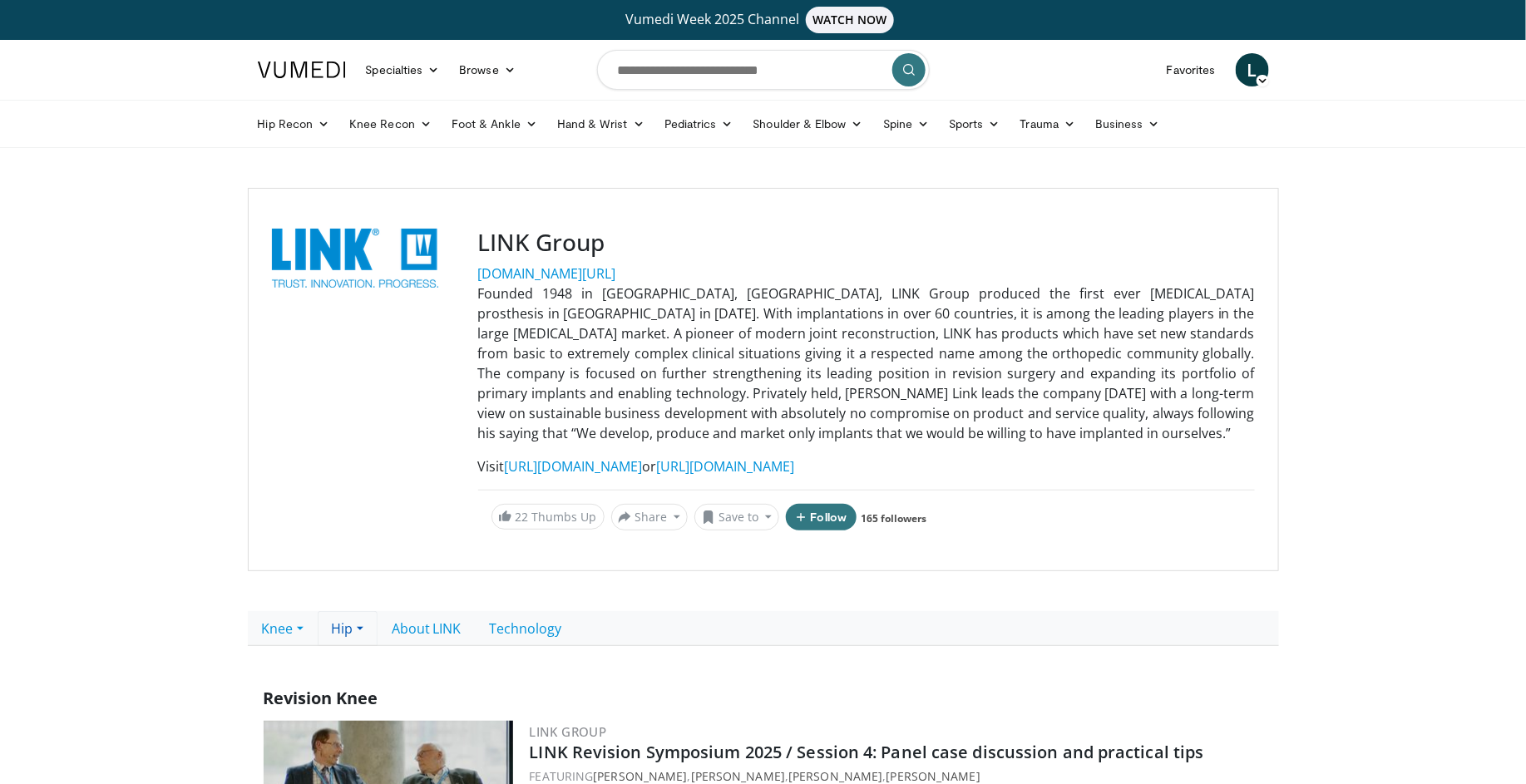
click at [352, 632] on link "Hip" at bounding box center [347, 628] width 60 height 35
click at [372, 694] on link "Revision Hip" at bounding box center [384, 692] width 132 height 27
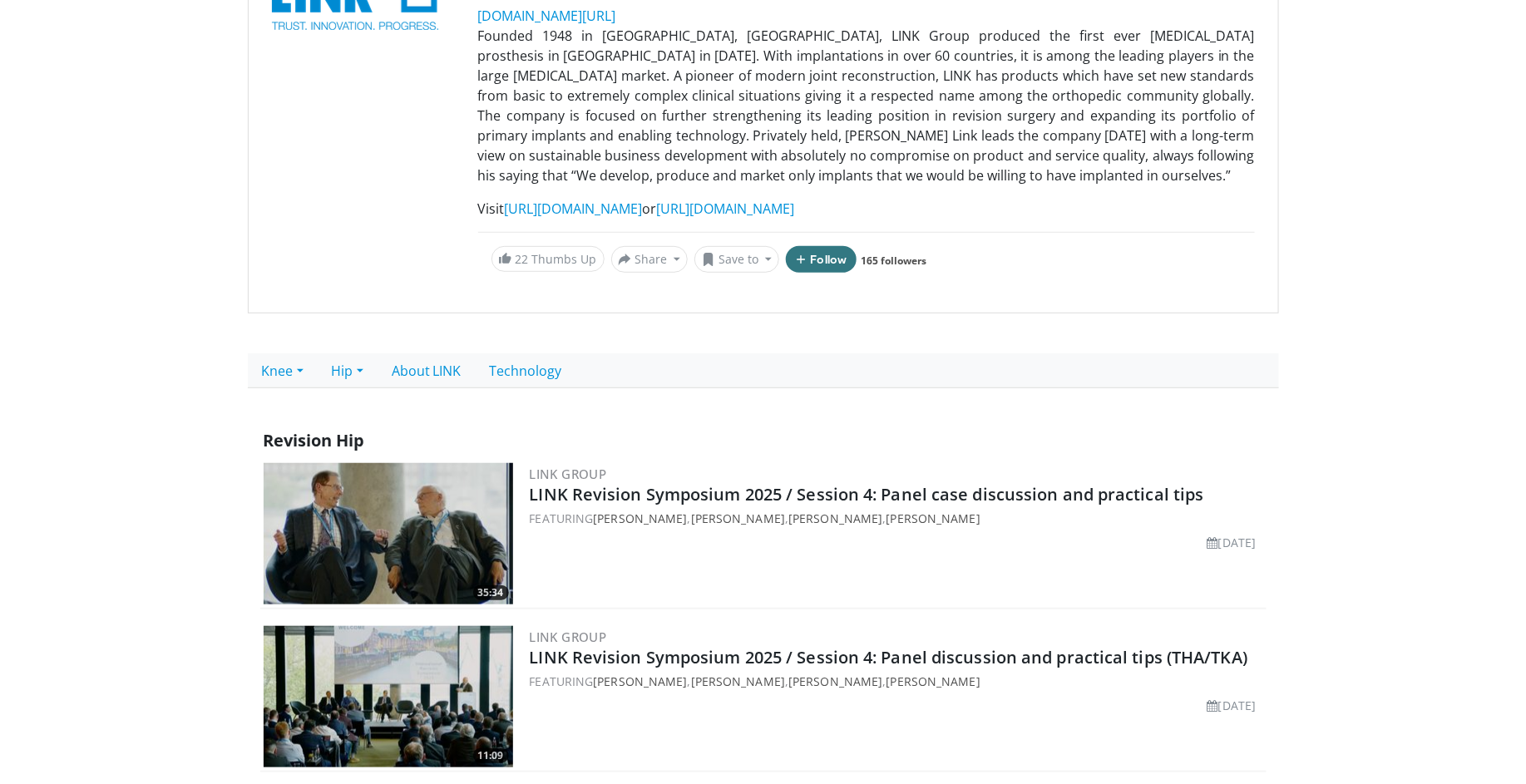
scroll to position [218, 0]
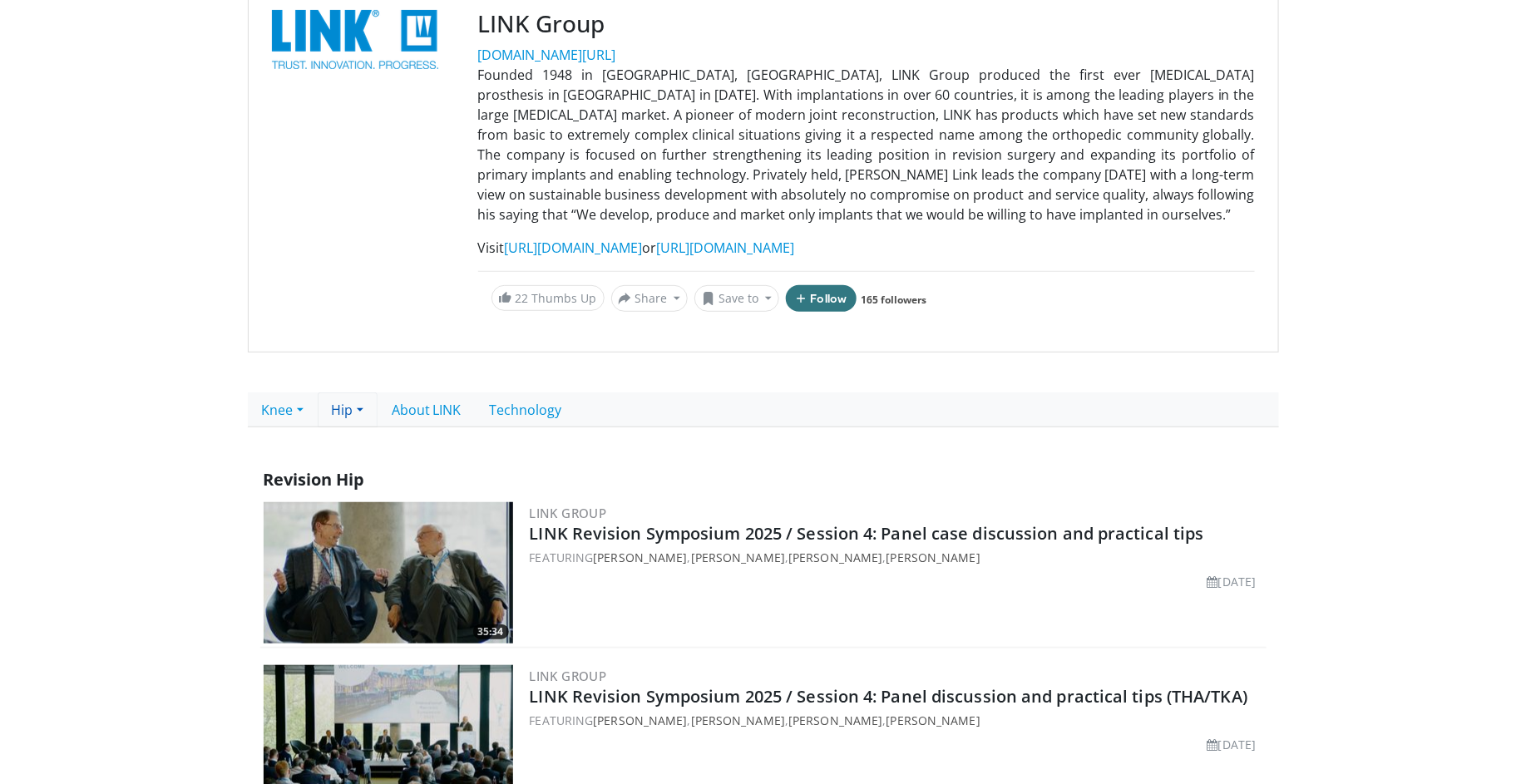
click at [355, 411] on link "Hip" at bounding box center [347, 410] width 60 height 35
click at [298, 413] on link "Knee" at bounding box center [283, 410] width 70 height 35
click at [303, 470] on link "Revision Knee" at bounding box center [314, 474] width 132 height 27
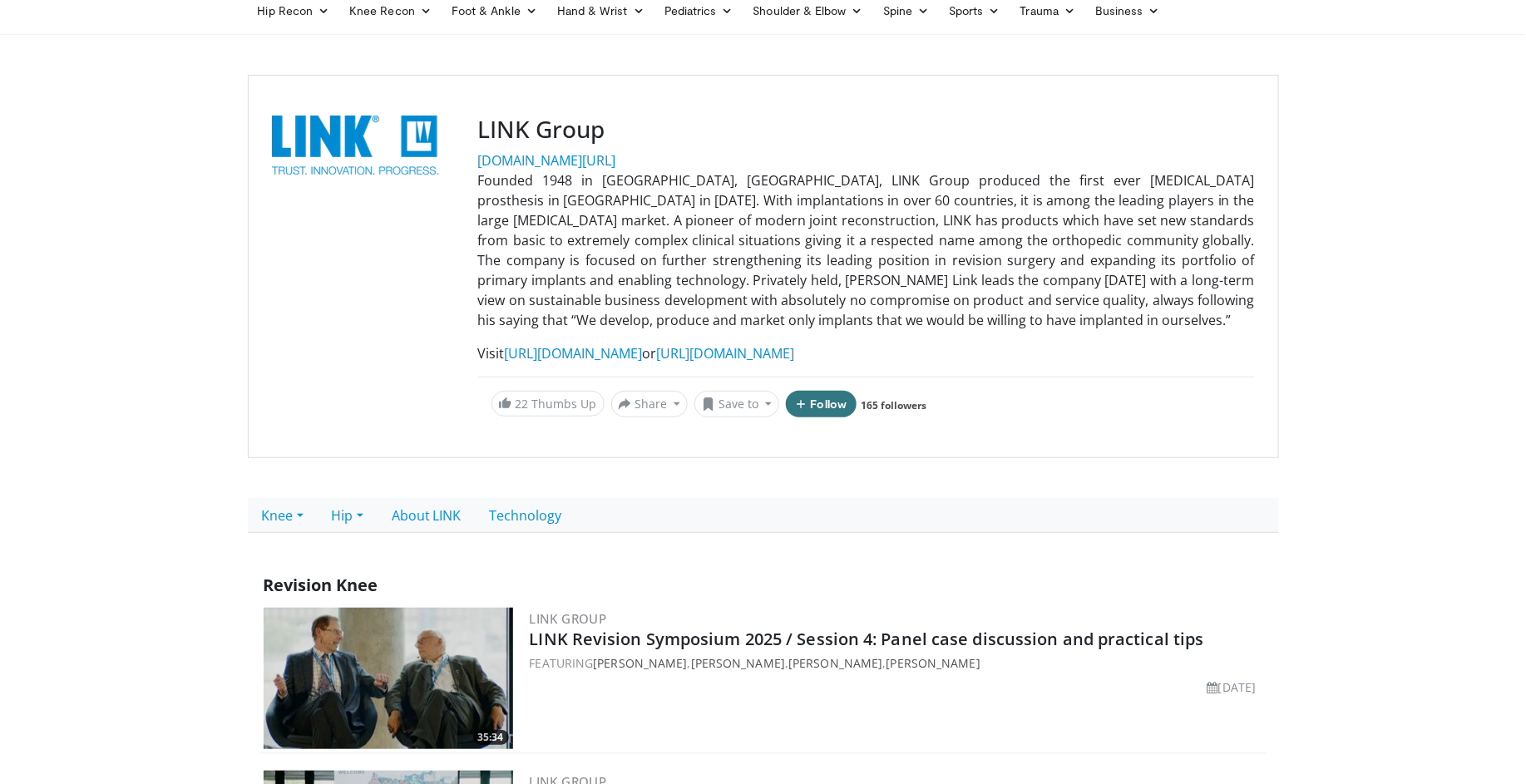
scroll to position [346, 0]
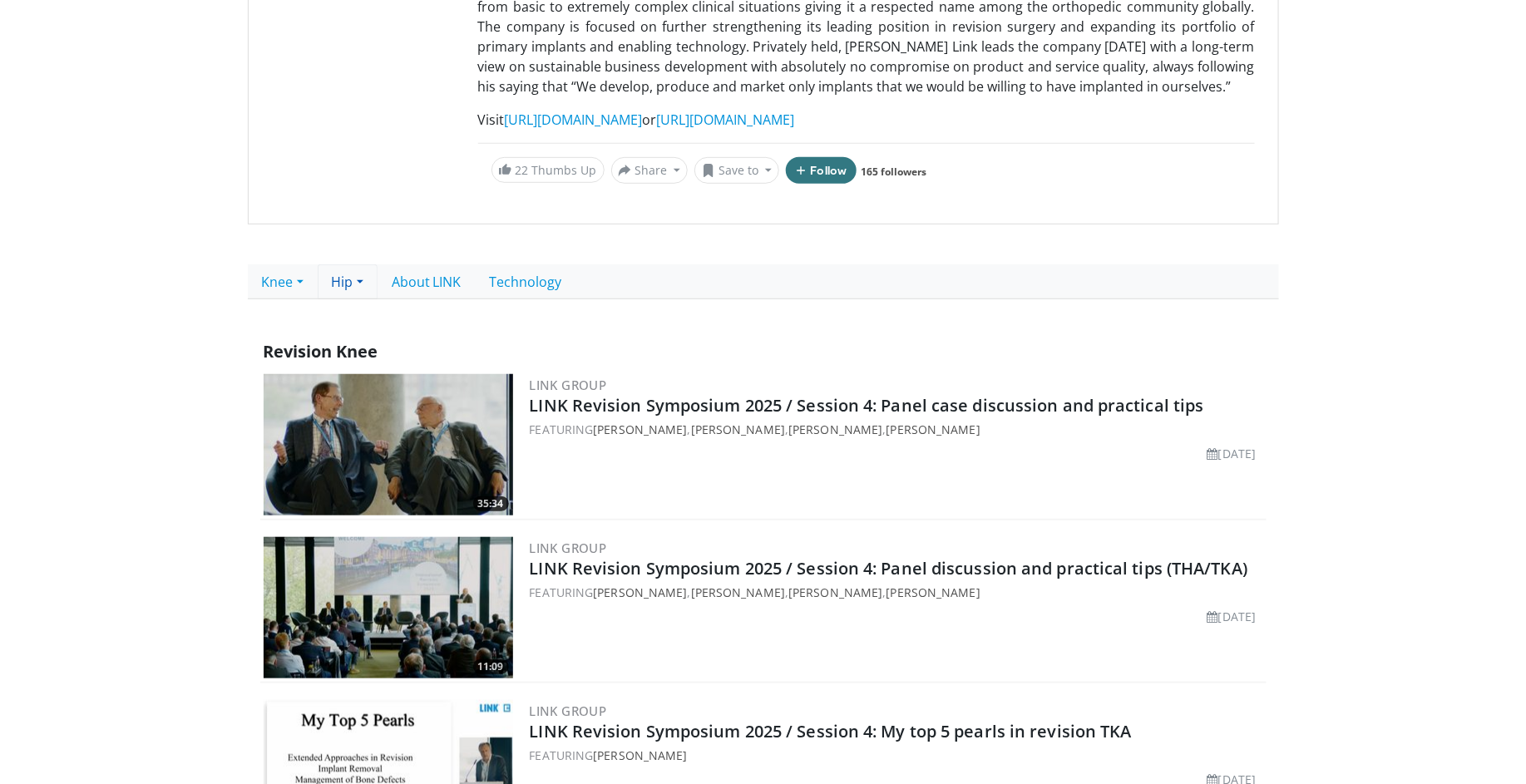
click at [346, 286] on link "Hip" at bounding box center [347, 282] width 60 height 35
click at [366, 342] on link "Revision Hip" at bounding box center [384, 345] width 132 height 27
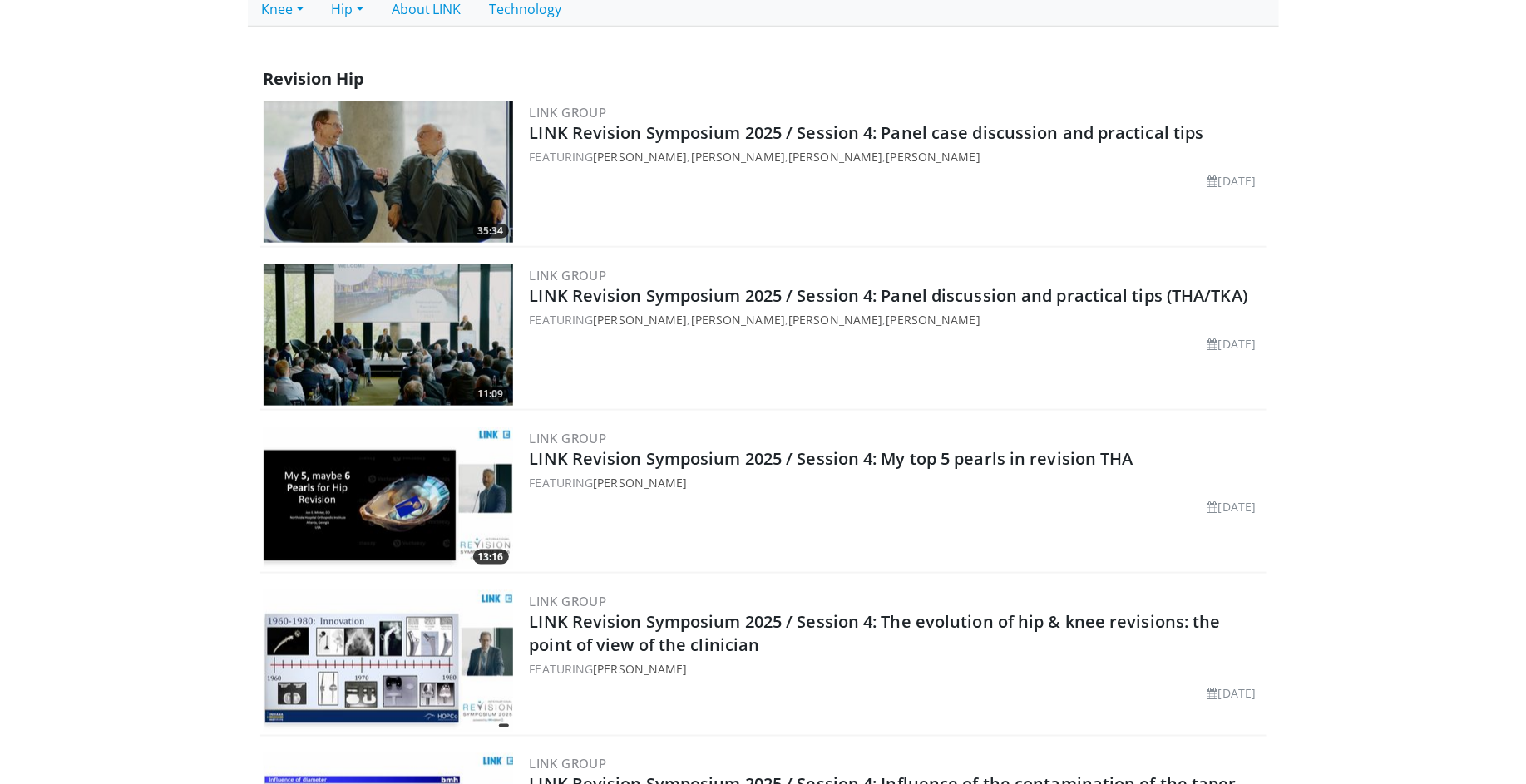
scroll to position [668, 0]
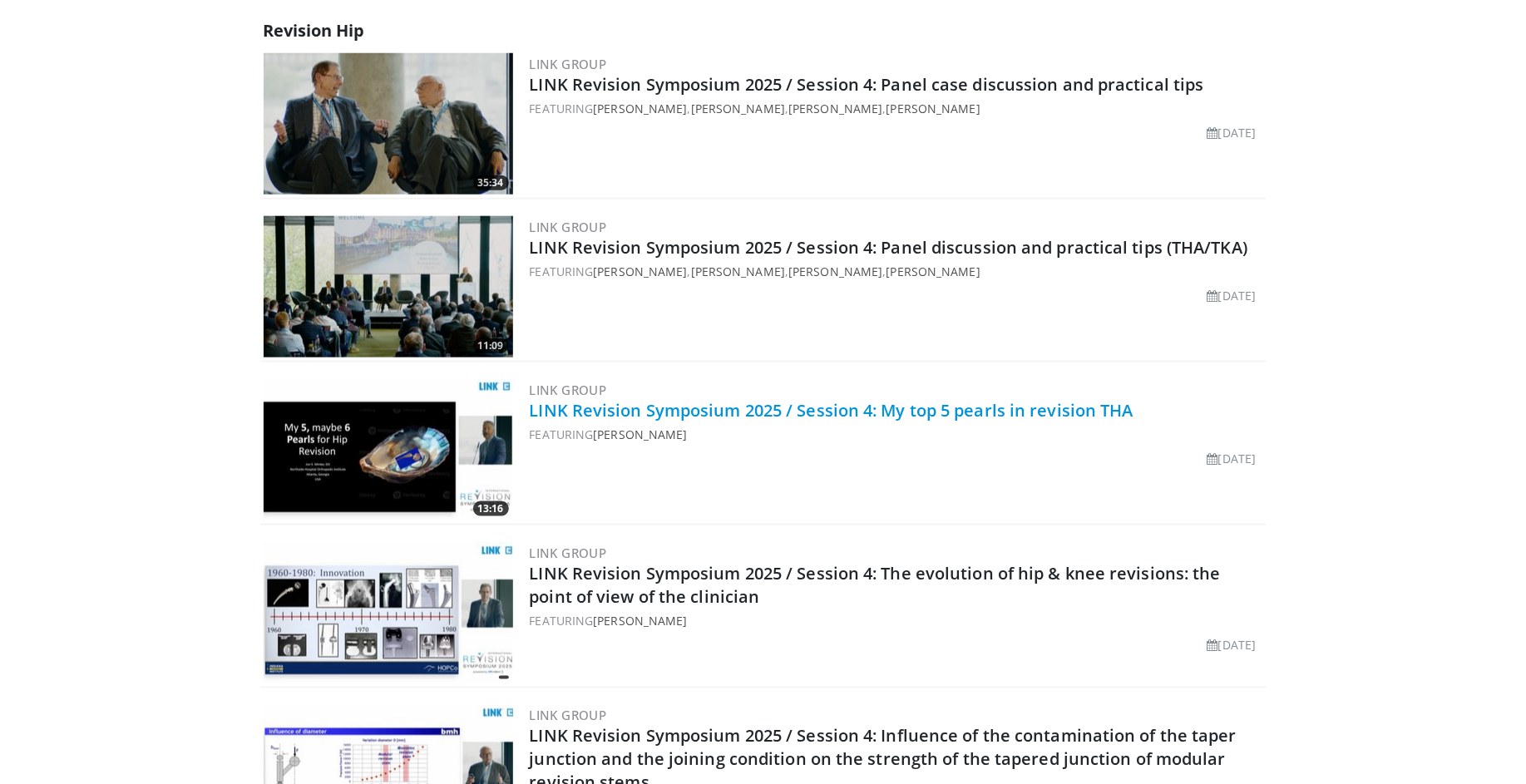
click at [652, 414] on link "LINK Revision Symposium 2025 / Session 4: My top 5 pearls in revision THA" at bounding box center [831, 410] width 604 height 22
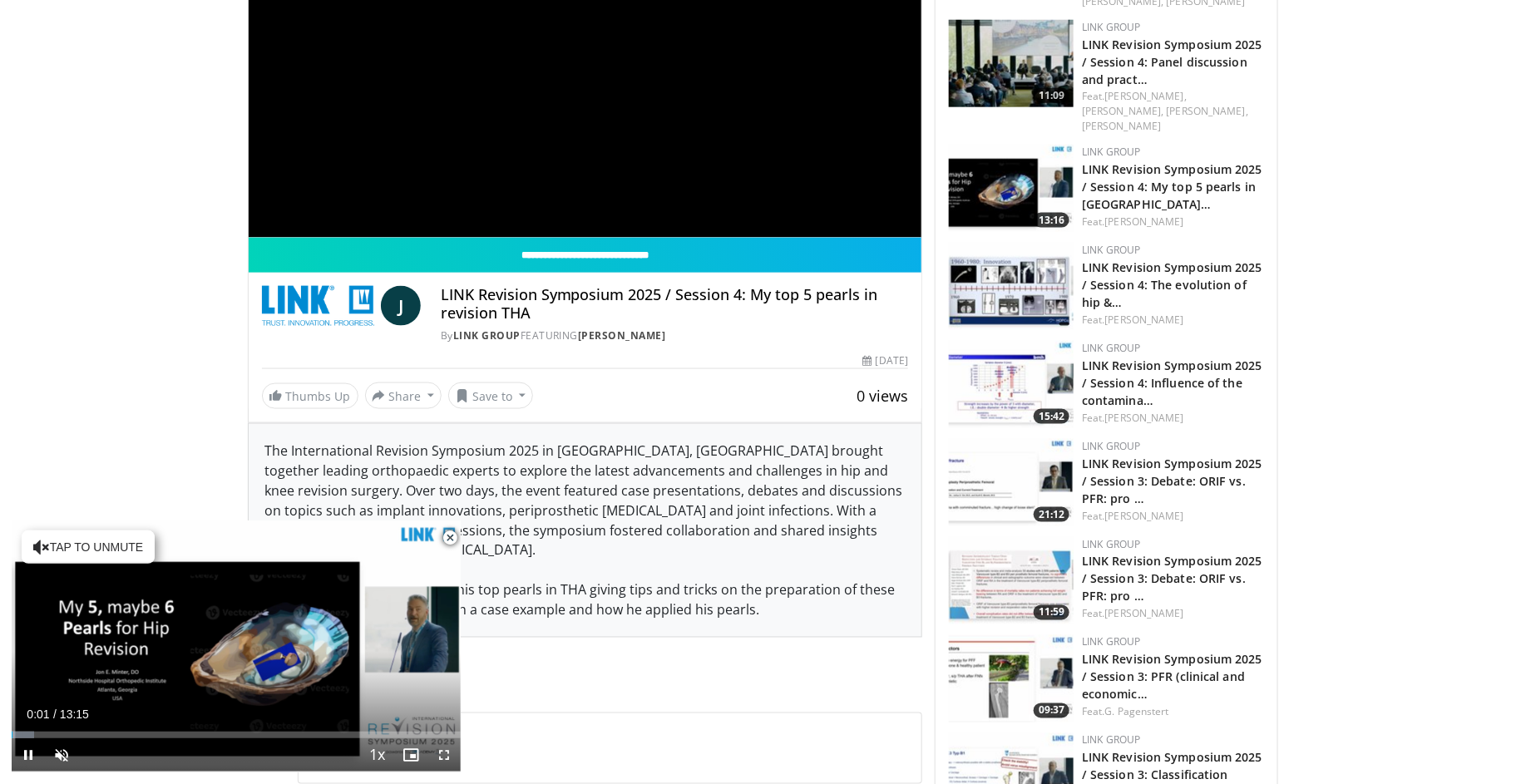
scroll to position [806, 0]
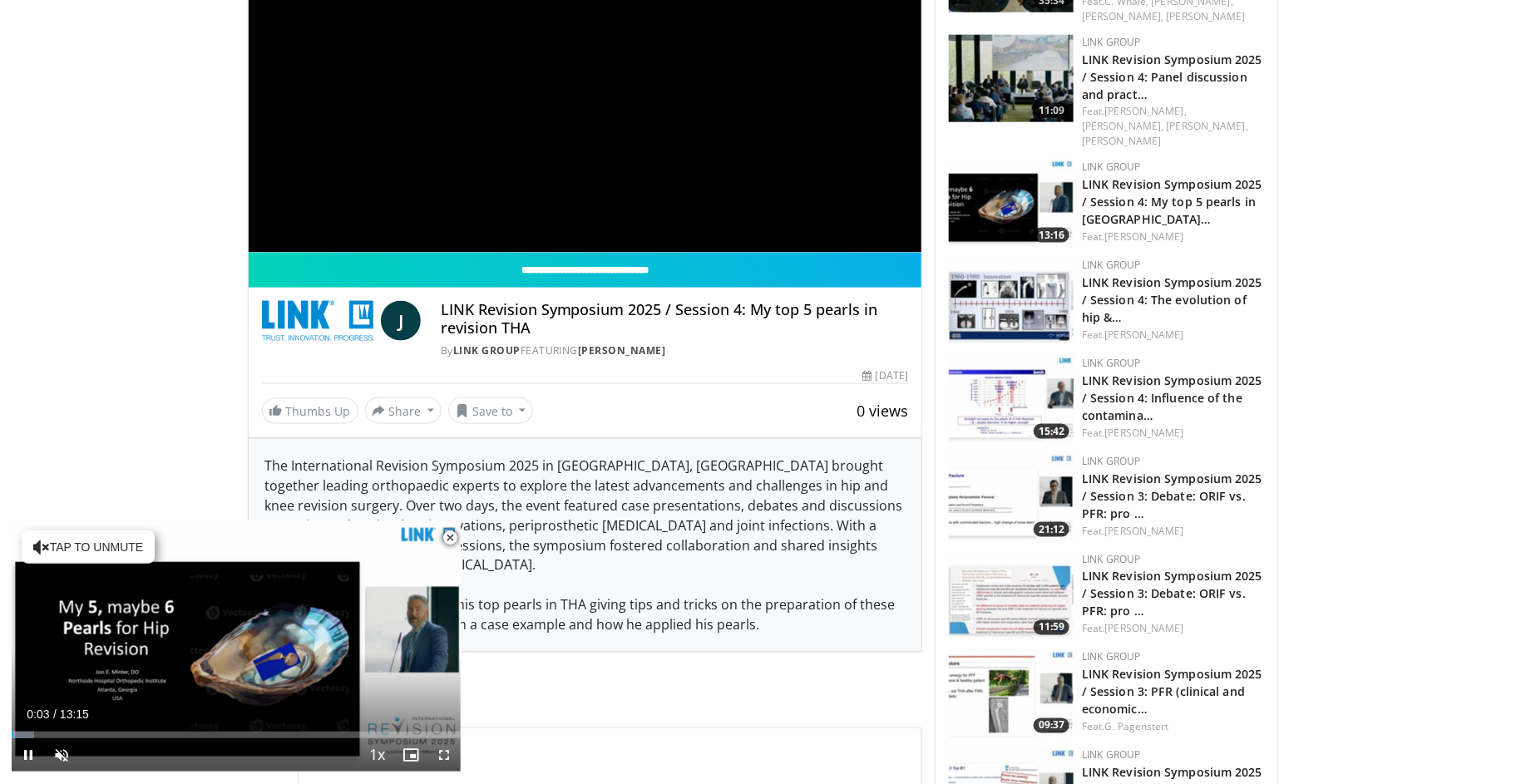
click at [447, 532] on span "Video Player" at bounding box center [450, 538] width 33 height 33
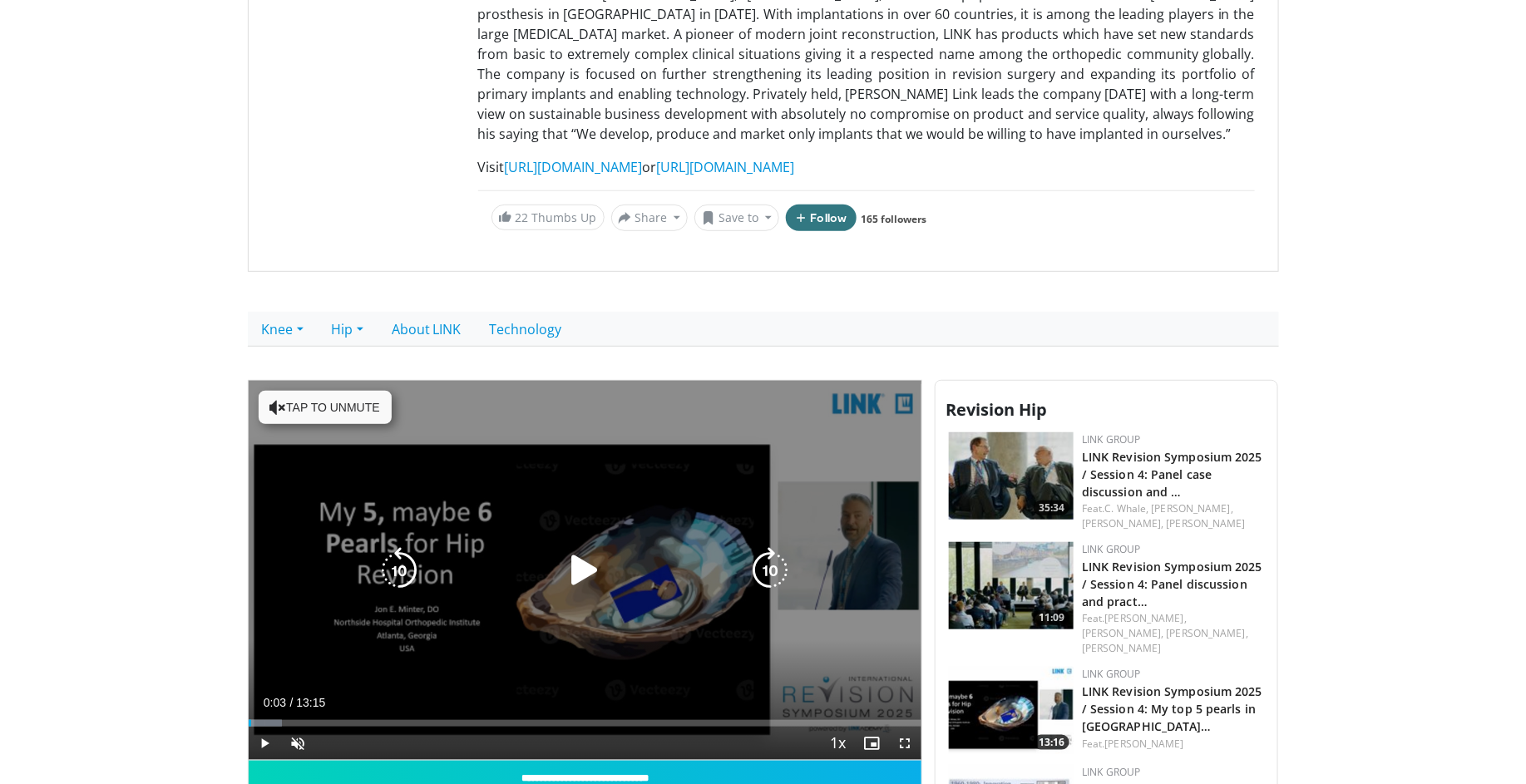
scroll to position [329, 0]
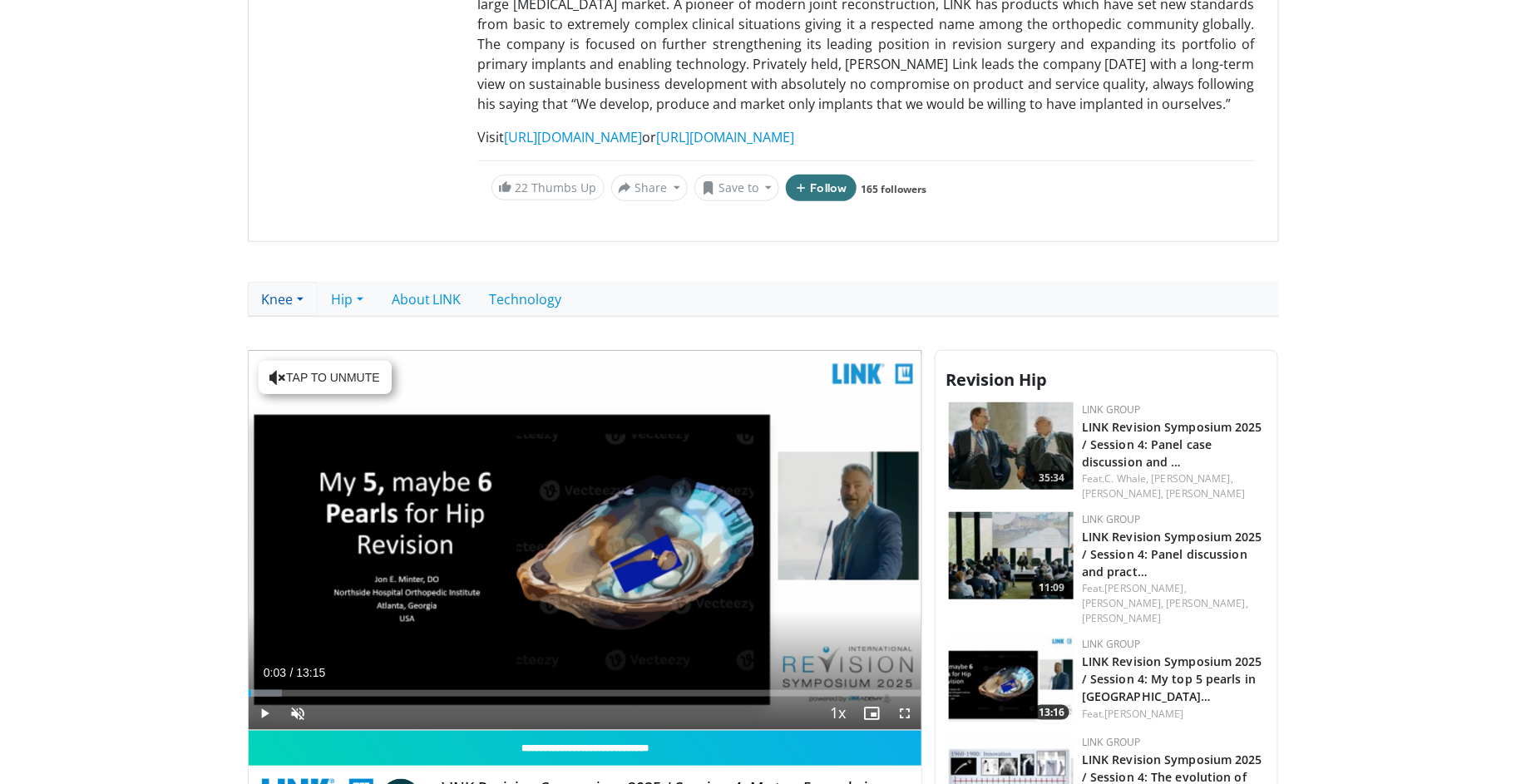
click at [286, 303] on link "Knee" at bounding box center [283, 299] width 70 height 35
click at [305, 361] on link "Revision Knee" at bounding box center [314, 363] width 132 height 27
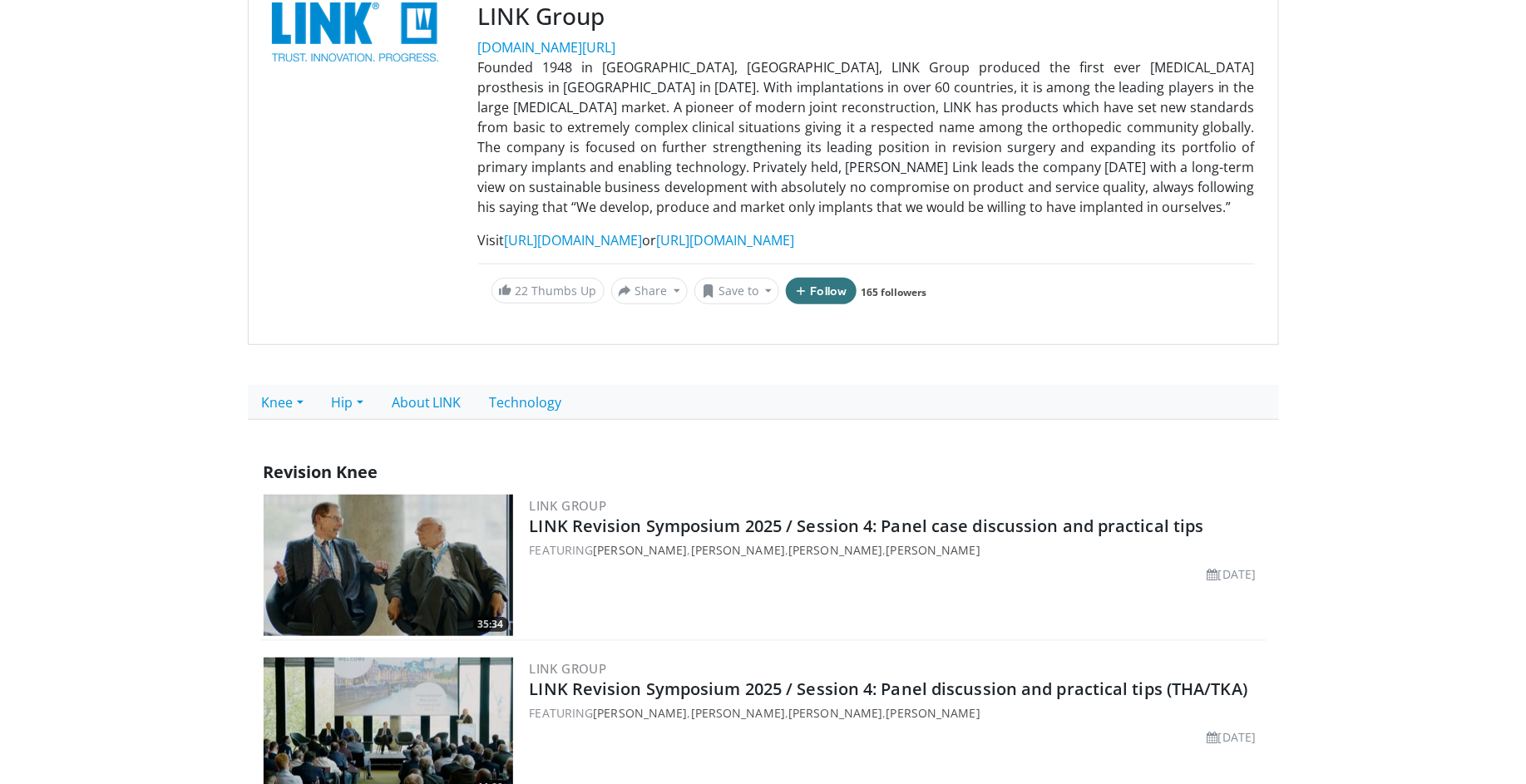
scroll to position [281, 0]
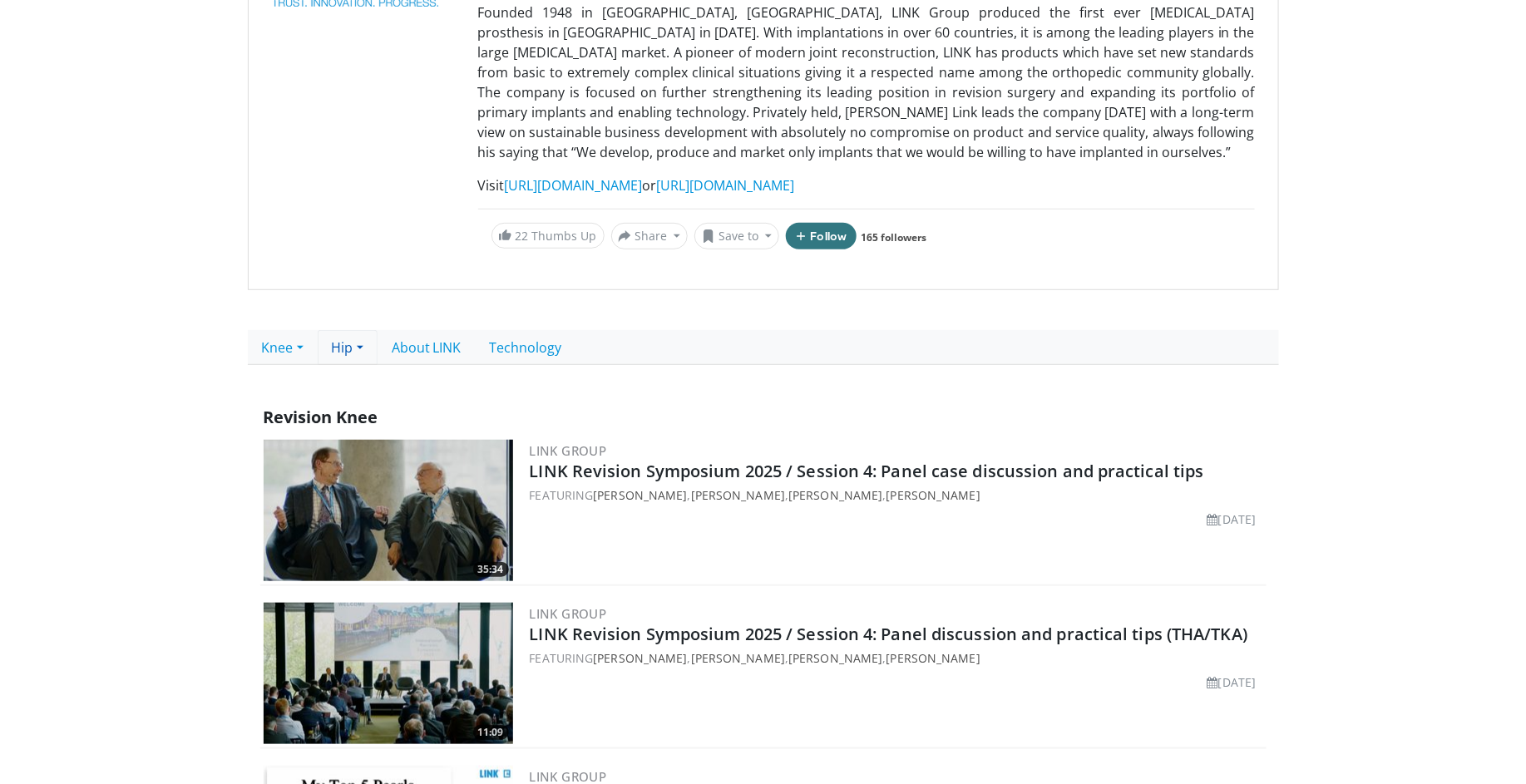
click at [358, 350] on link "Hip" at bounding box center [347, 347] width 60 height 35
click at [367, 403] on link "Revision Hip" at bounding box center [384, 411] width 132 height 27
